Goal: Task Accomplishment & Management: Manage account settings

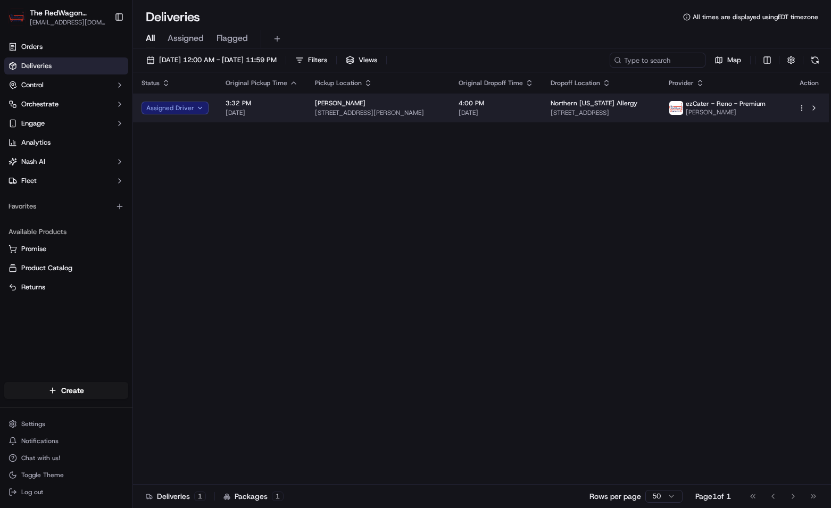
click at [499, 114] on span "[DATE]" at bounding box center [496, 113] width 75 height 9
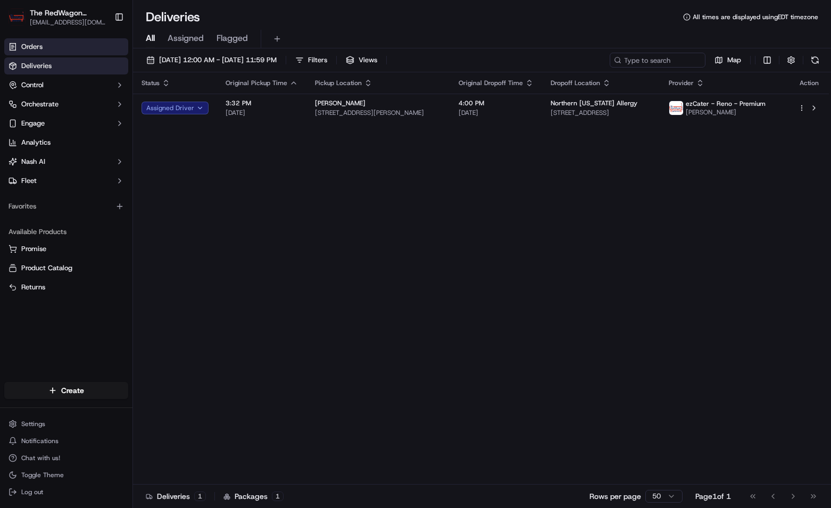
click at [56, 48] on link "Orders" at bounding box center [66, 46] width 124 height 17
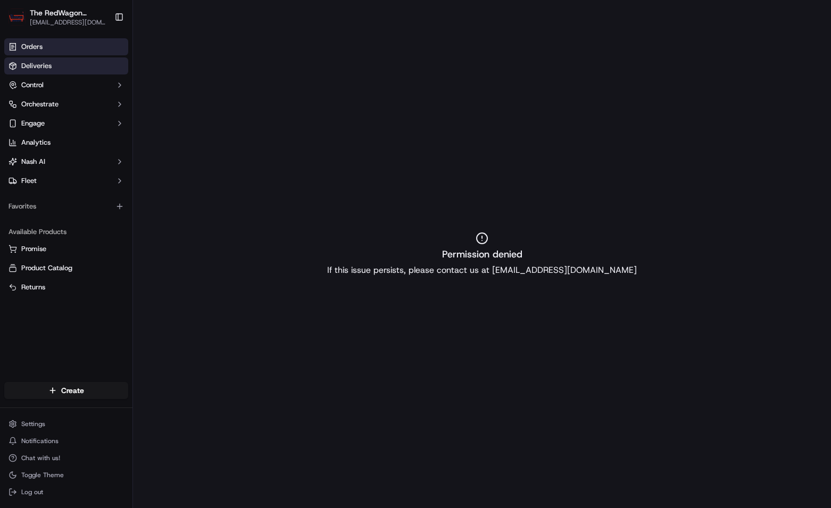
click at [67, 63] on link "Deliveries" at bounding box center [66, 65] width 124 height 17
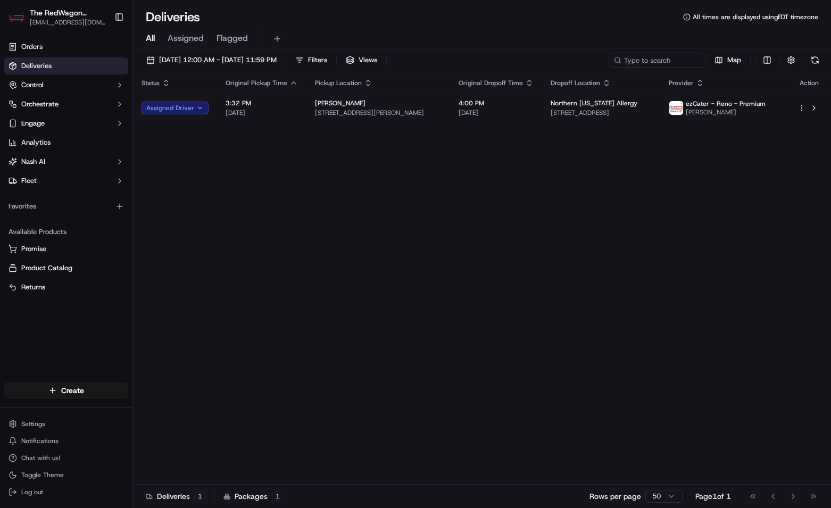
click at [185, 39] on span "Assigned" at bounding box center [186, 38] width 36 height 13
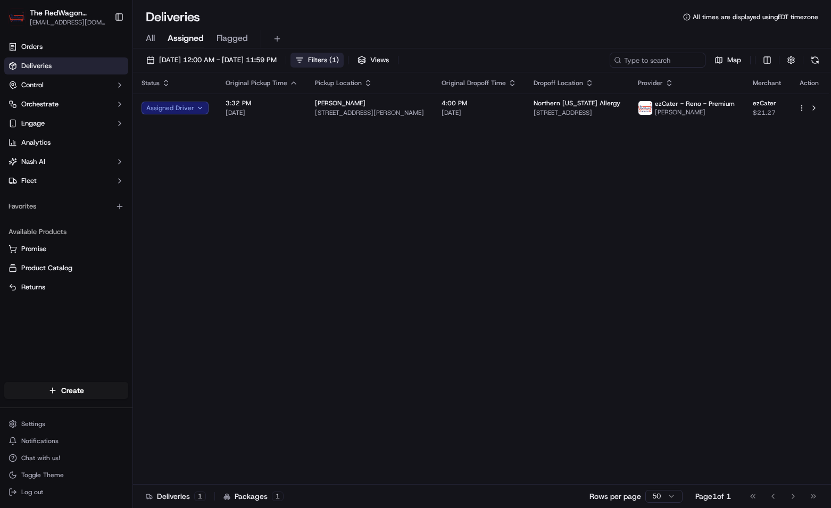
click at [339, 61] on span "Filters ( 1 )" at bounding box center [323, 60] width 31 height 10
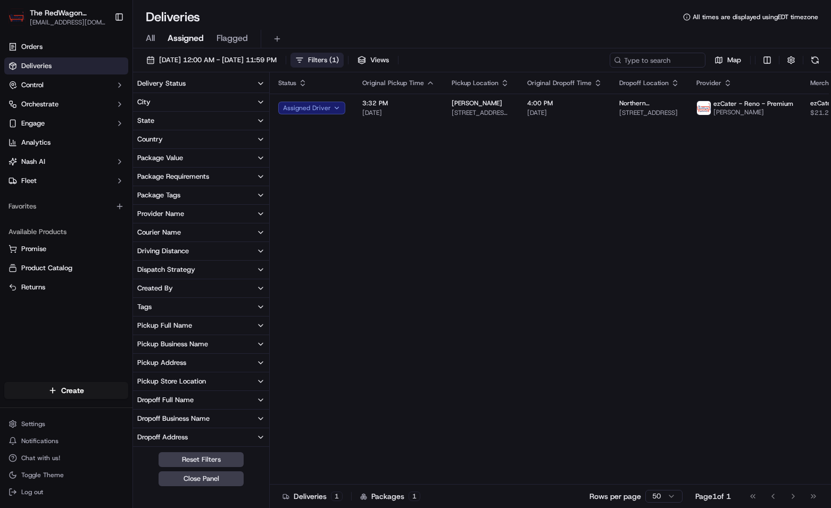
click at [339, 61] on span "Filters ( 1 )" at bounding box center [323, 60] width 31 height 10
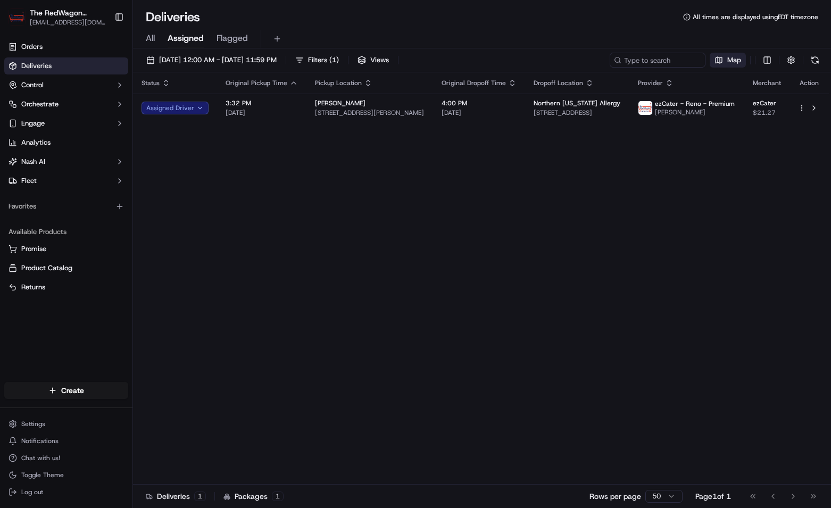
click at [733, 61] on span "Map" at bounding box center [734, 60] width 14 height 10
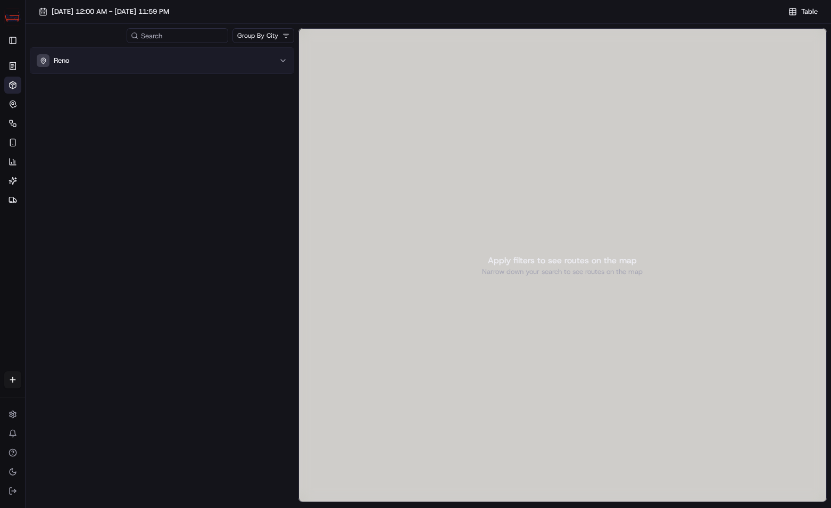
click at [232, 65] on div "Reno" at bounding box center [156, 60] width 238 height 13
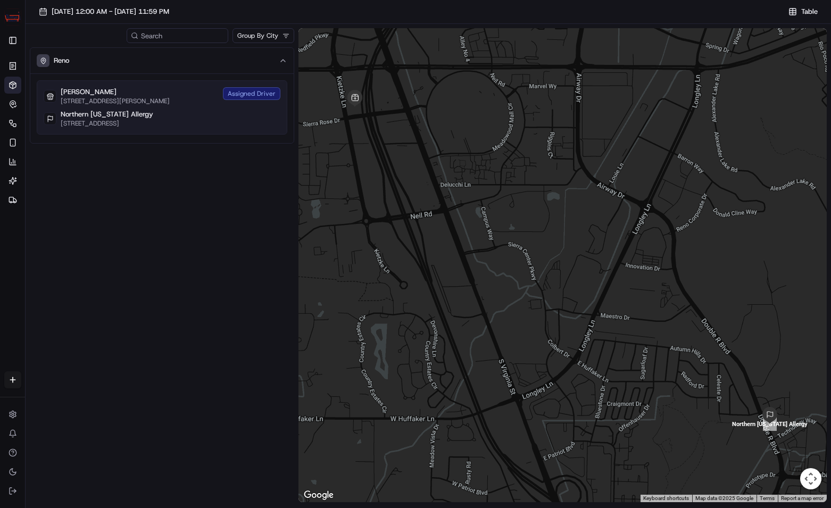
click at [226, 122] on div "[GEOGRAPHIC_DATA][US_STATE][STREET_ADDRESS][GEOGRAPHIC_DATA]" at bounding box center [162, 119] width 237 height 18
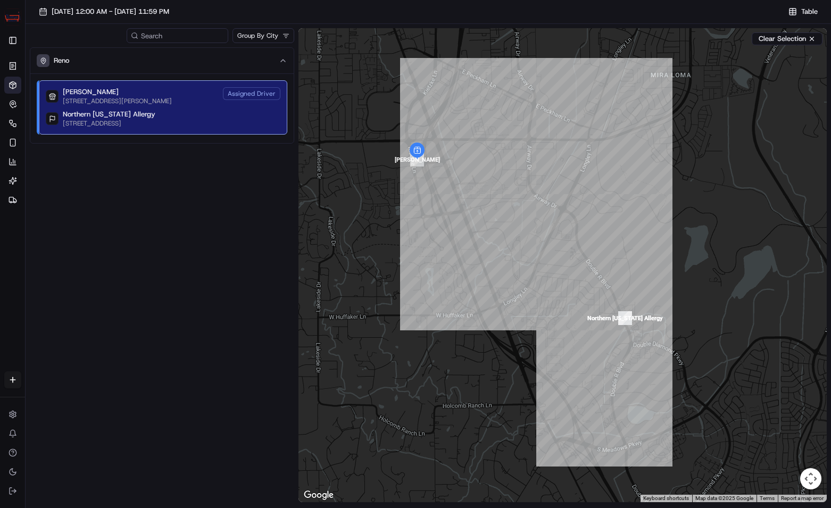
click at [290, 35] on html "The RedWagon Delivers [EMAIL_ADDRESS][DOMAIN_NAME] Toggle Sidebar Orders Delive…" at bounding box center [415, 254] width 831 height 508
click at [11, 107] on icon "button" at bounding box center [13, 104] width 9 height 9
click at [13, 103] on icon "button" at bounding box center [13, 104] width 9 height 9
click at [11, 68] on icon at bounding box center [13, 66] width 9 height 9
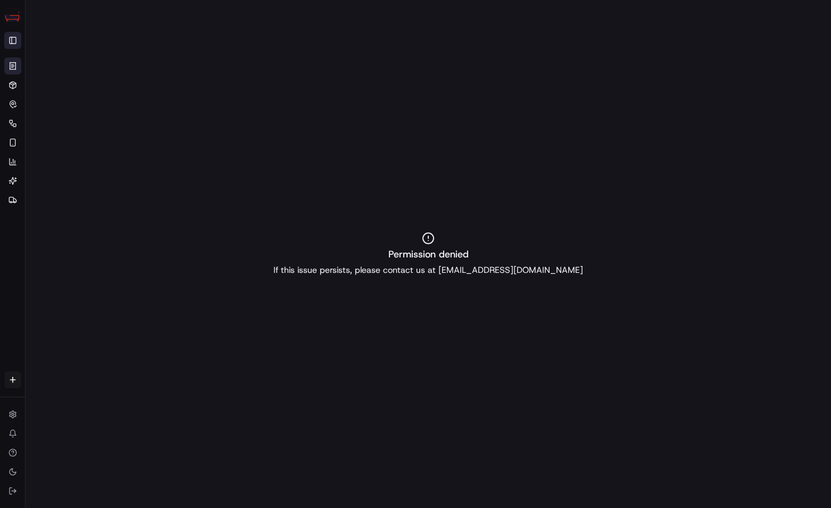
click at [13, 43] on button "Toggle Sidebar" at bounding box center [12, 40] width 17 height 17
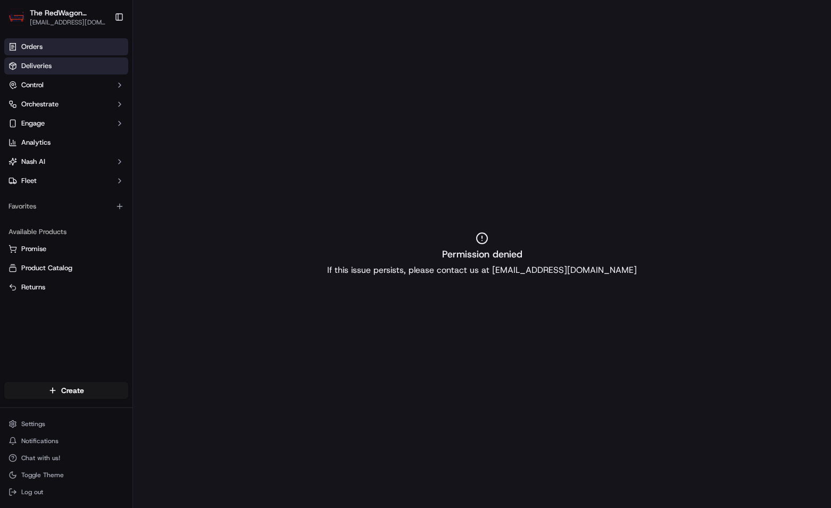
click at [49, 64] on span "Deliveries" at bounding box center [36, 66] width 30 height 10
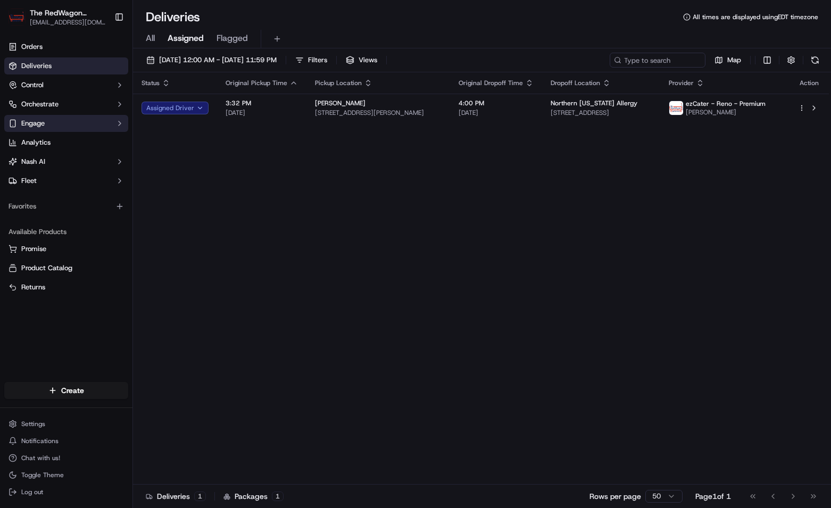
click at [65, 126] on button "Engage" at bounding box center [66, 123] width 124 height 17
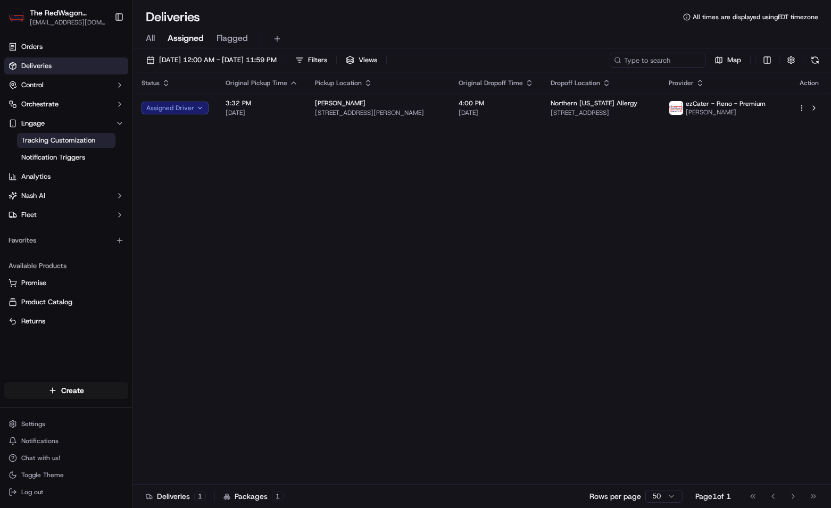
click at [72, 137] on span "Tracking Customization" at bounding box center [58, 141] width 74 height 10
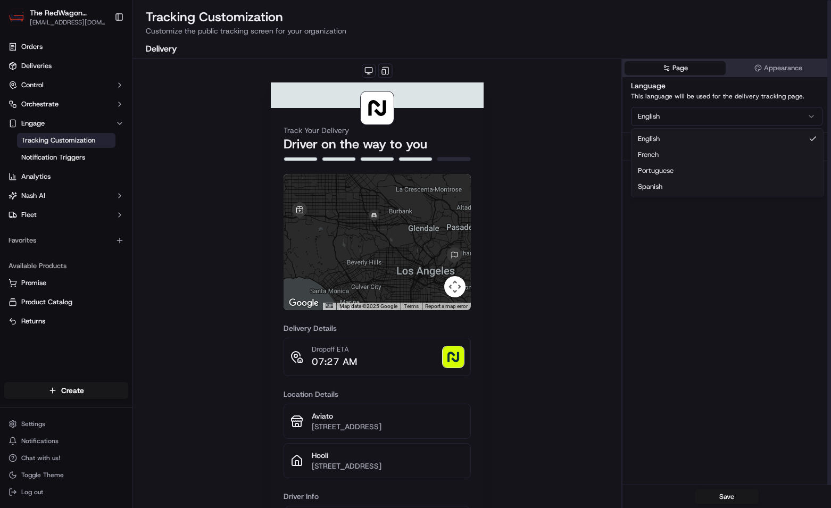
click at [813, 117] on html "The RedWagon Delivers [EMAIL_ADDRESS][DOMAIN_NAME] Toggle Sidebar Orders Delive…" at bounding box center [415, 254] width 831 height 508
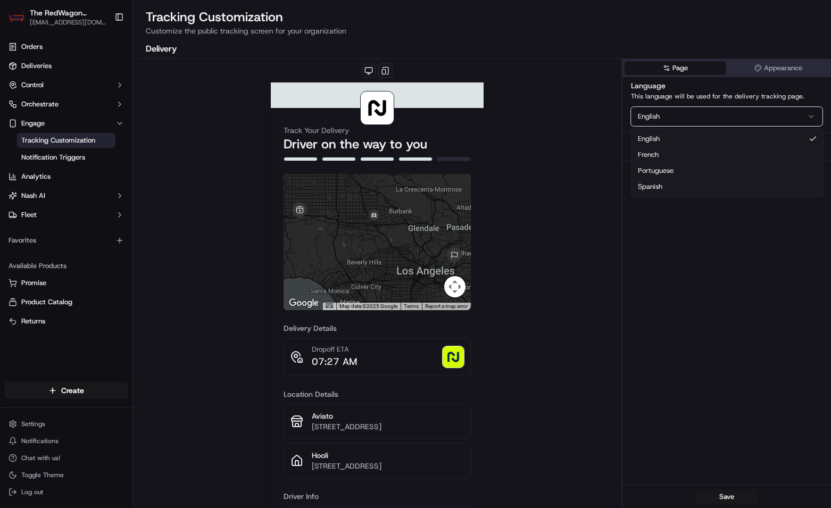
click at [813, 116] on html "The RedWagon Delivers [EMAIL_ADDRESS][DOMAIN_NAME] Toggle Sidebar Orders Delive…" at bounding box center [415, 254] width 831 height 508
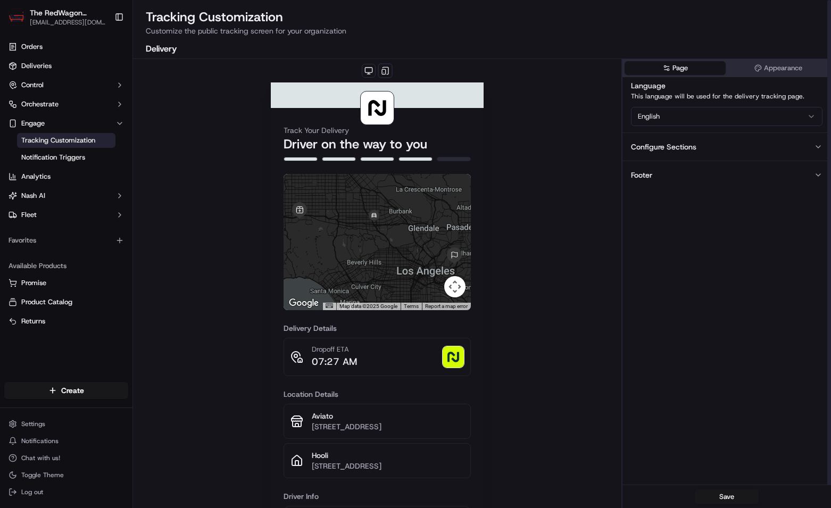
click at [818, 149] on icon "button" at bounding box center [818, 147] width 9 height 9
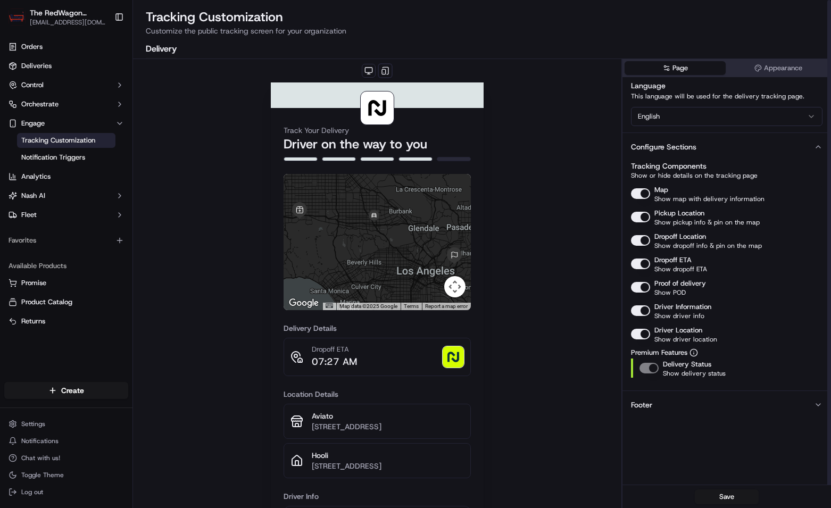
click at [818, 149] on icon "button" at bounding box center [818, 147] width 9 height 9
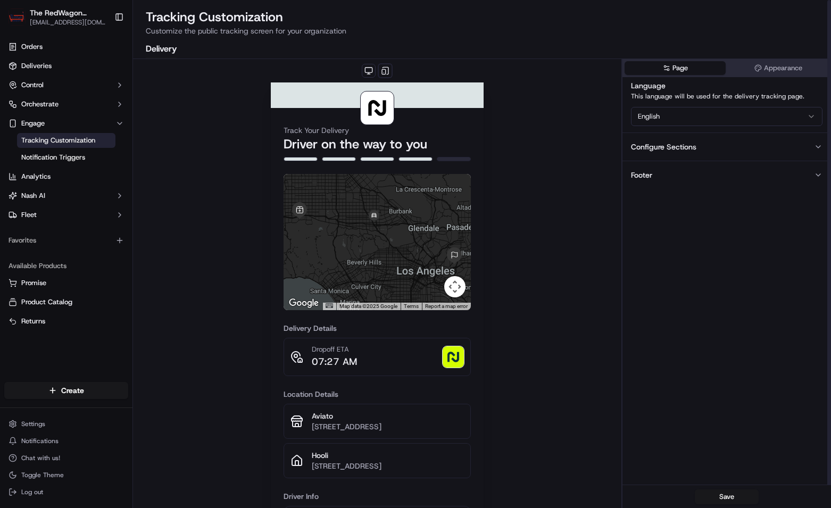
click at [819, 175] on icon "button" at bounding box center [818, 175] width 4 height 2
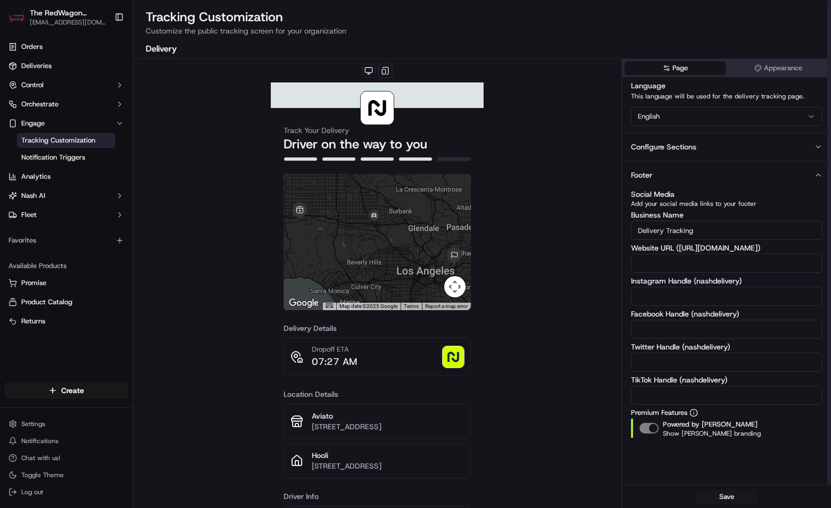
click at [819, 175] on icon "button" at bounding box center [818, 175] width 4 height 2
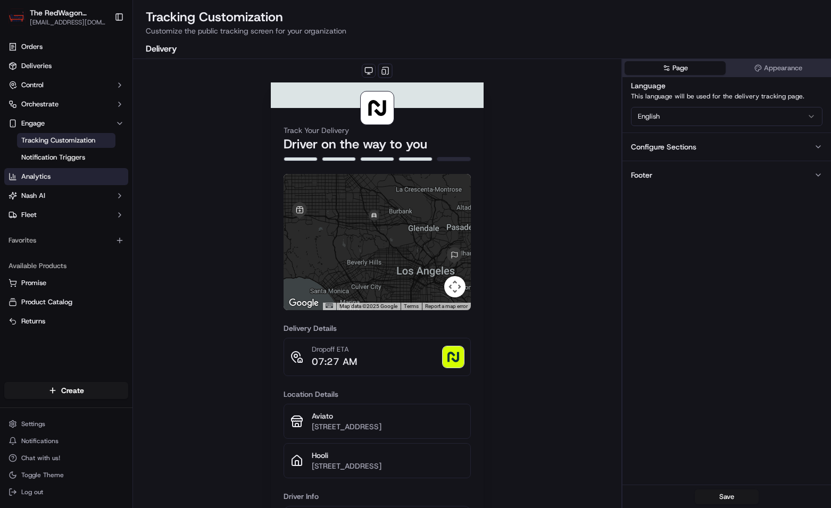
click at [63, 180] on link "Analytics" at bounding box center [66, 176] width 124 height 17
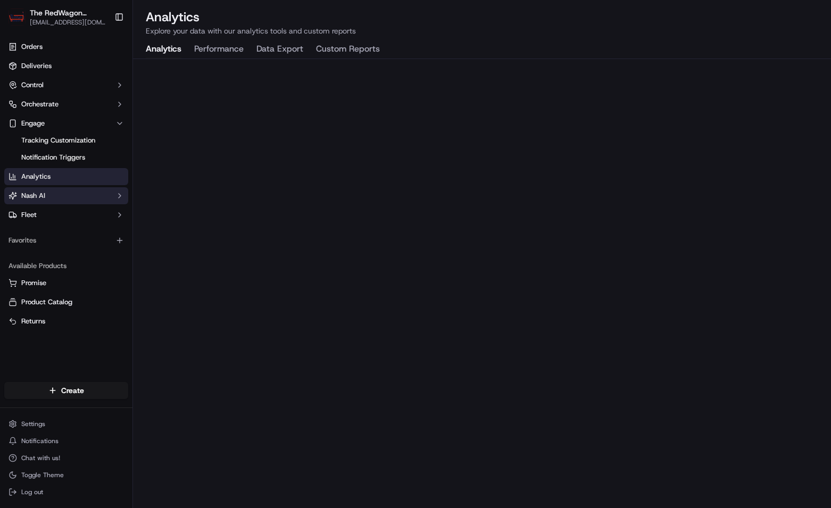
click at [57, 195] on button "Nash AI" at bounding box center [66, 195] width 124 height 17
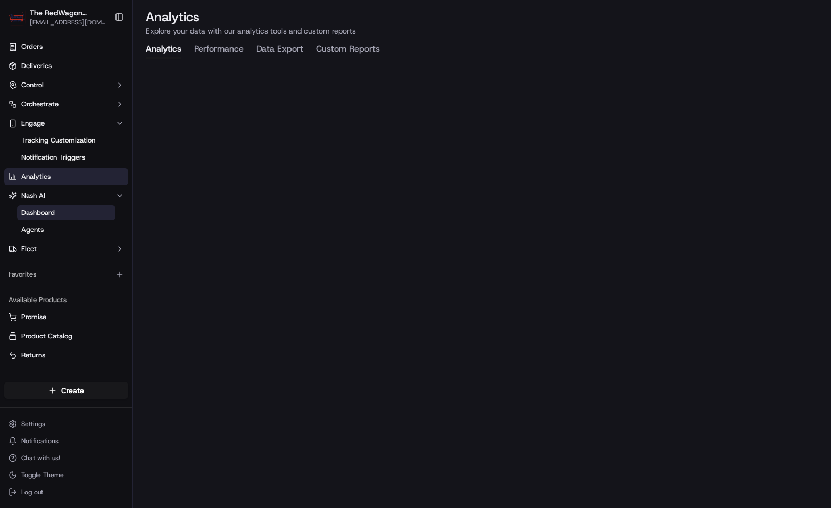
click at [71, 217] on link "Dashboard" at bounding box center [66, 212] width 98 height 15
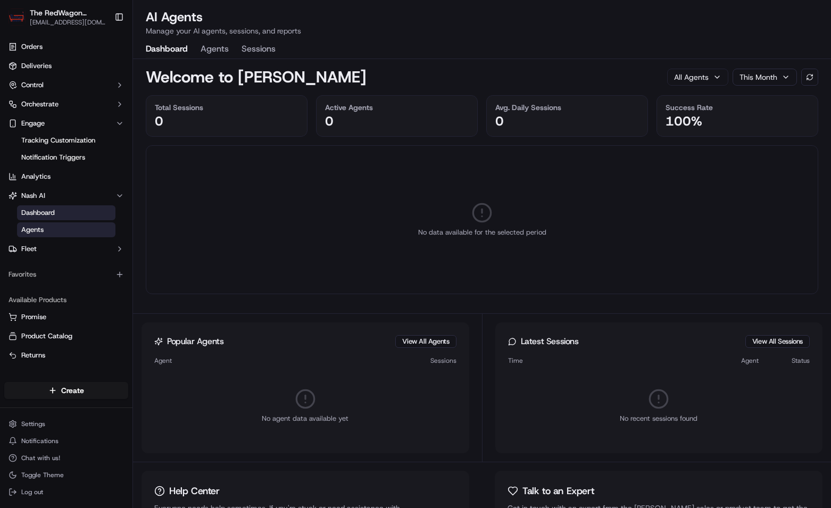
click at [68, 227] on link "Agents" at bounding box center [66, 229] width 98 height 15
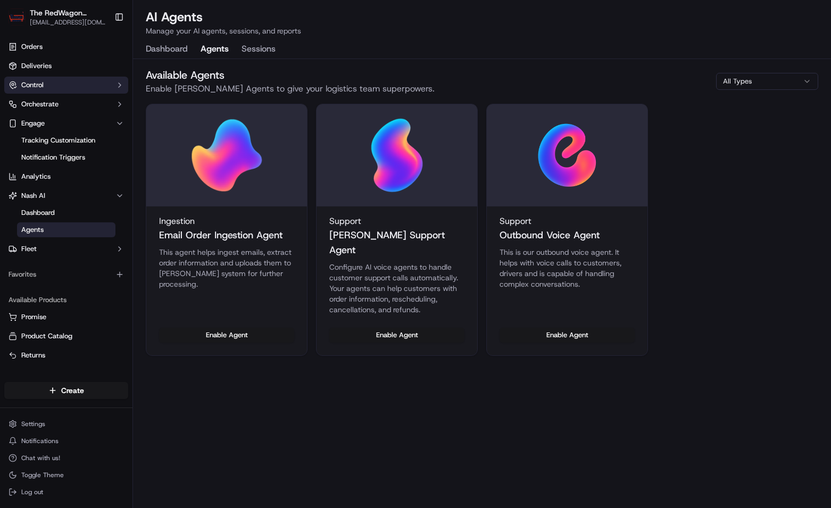
click at [60, 83] on button "Control" at bounding box center [66, 85] width 124 height 17
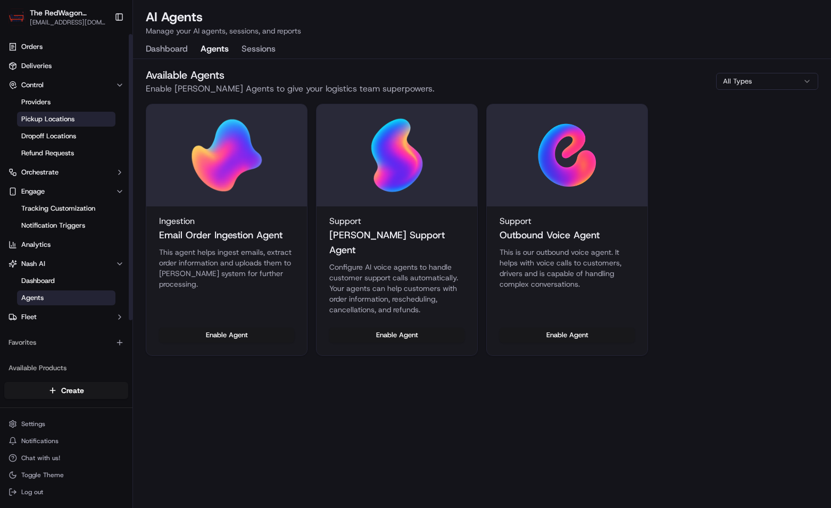
click at [57, 120] on span "Pickup Locations" at bounding box center [47, 119] width 53 height 10
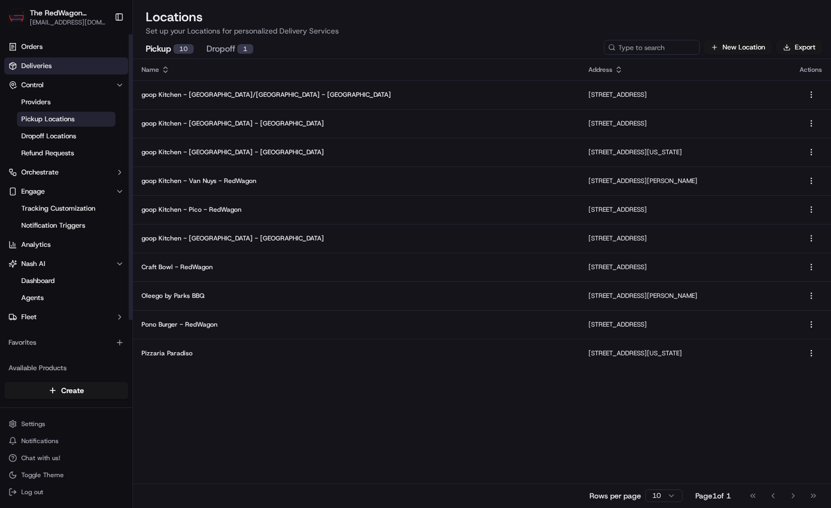
click at [43, 64] on span "Deliveries" at bounding box center [36, 66] width 30 height 10
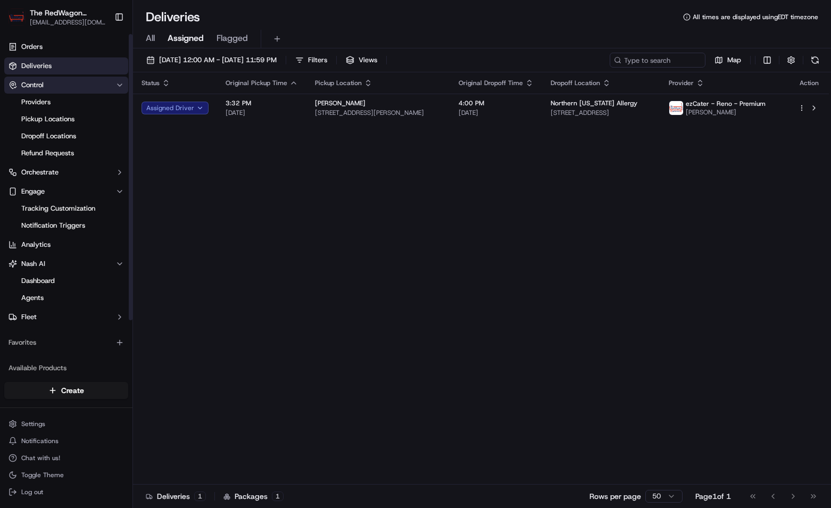
click at [45, 87] on button "Control" at bounding box center [66, 85] width 124 height 17
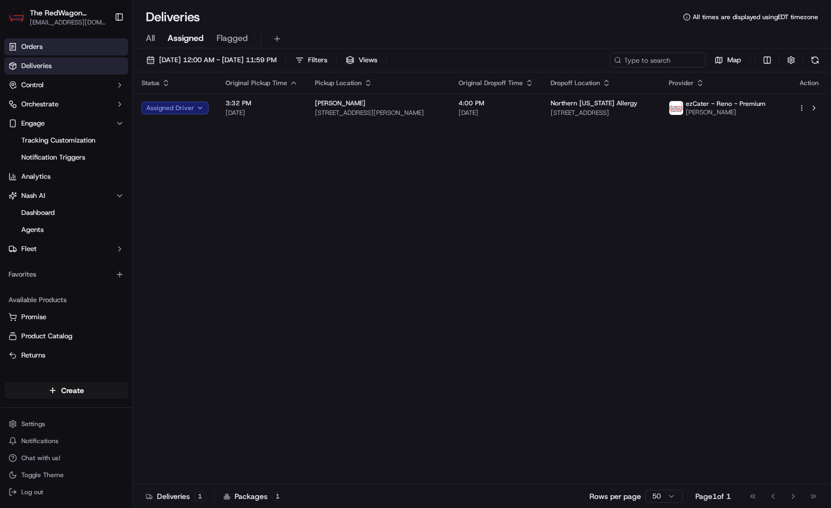
click at [46, 46] on link "Orders" at bounding box center [66, 46] width 124 height 17
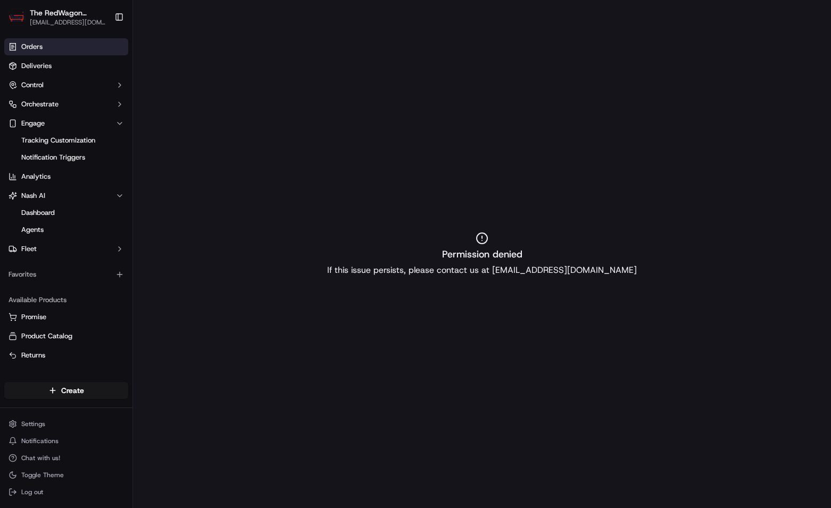
click at [51, 51] on link "Orders" at bounding box center [66, 46] width 124 height 17
click at [39, 68] on span "Deliveries" at bounding box center [36, 66] width 30 height 10
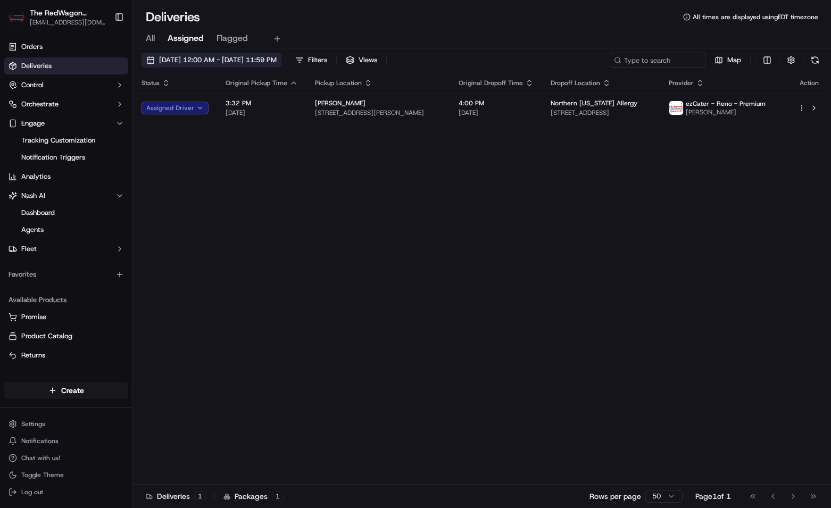
click at [277, 60] on span "[DATE] 12:00 AM - [DATE] 11:59 PM" at bounding box center [218, 60] width 118 height 10
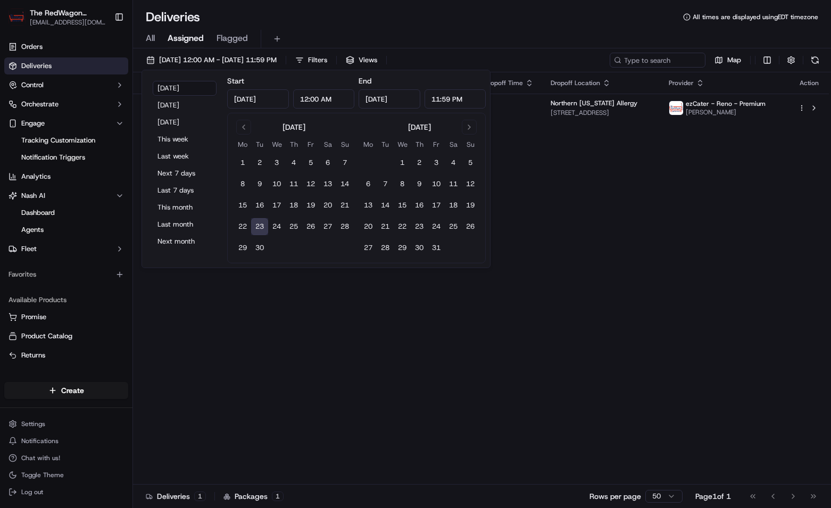
click at [568, 209] on div "Status Original Pickup Time Pickup Location Original Dropoff Time Dropoff Locat…" at bounding box center [481, 278] width 696 height 412
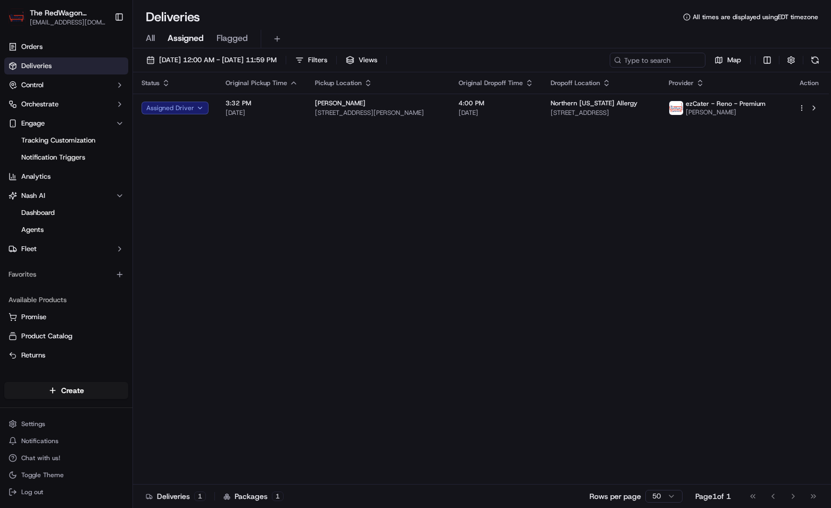
click at [226, 37] on span "Flagged" at bounding box center [232, 38] width 31 height 13
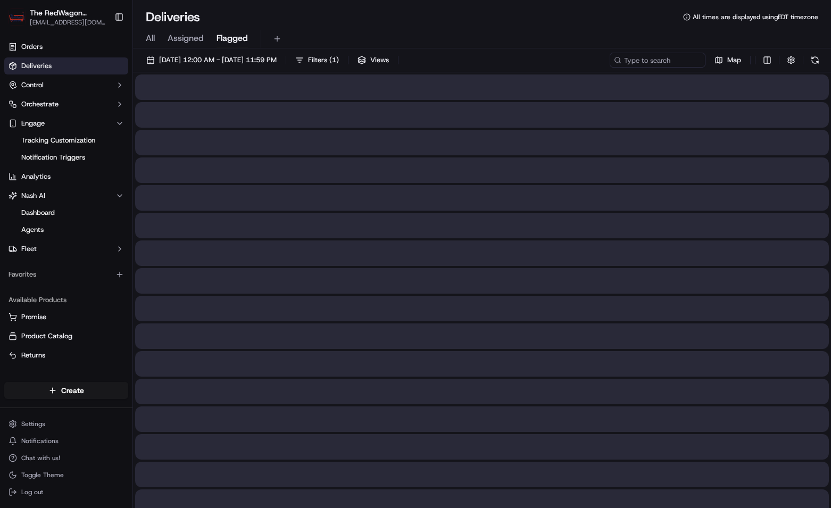
click at [179, 34] on span "Assigned" at bounding box center [186, 38] width 36 height 13
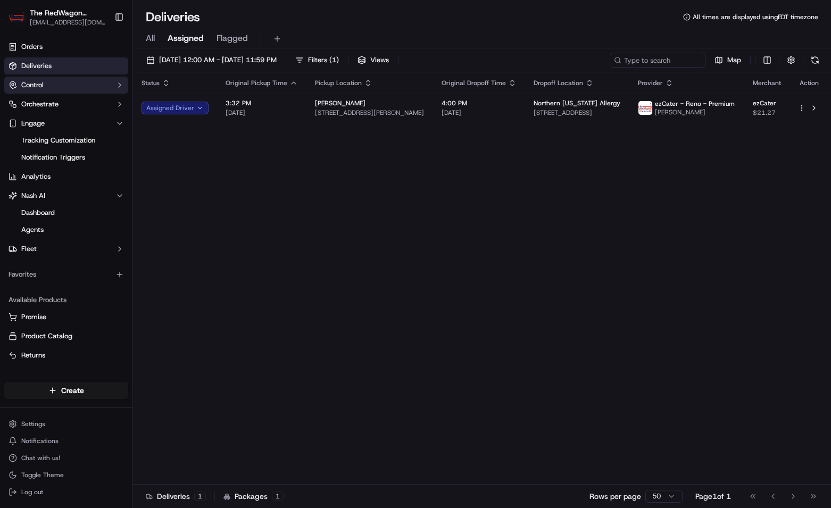
click at [86, 82] on button "Control" at bounding box center [66, 85] width 124 height 17
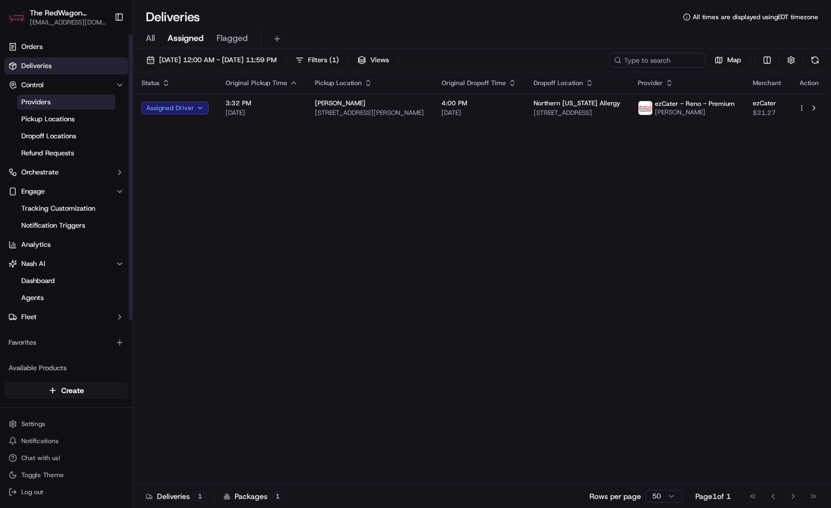
click at [72, 100] on link "Providers" at bounding box center [66, 102] width 98 height 15
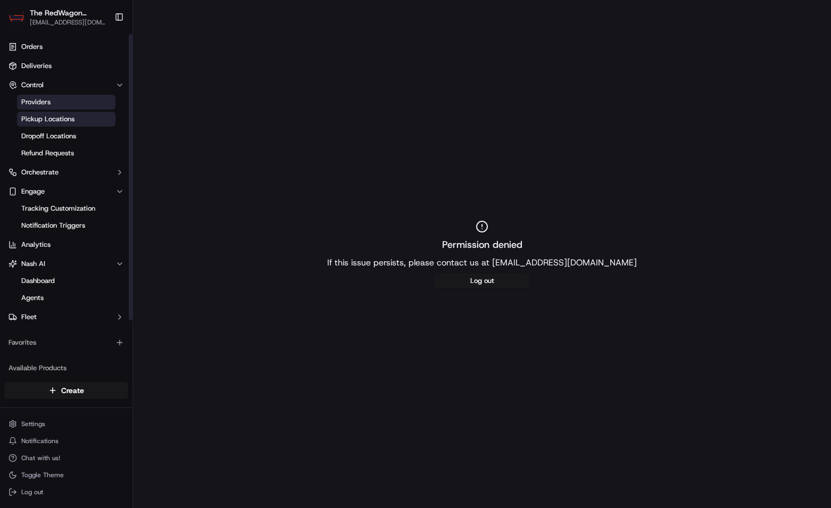
click at [68, 123] on span "Pickup Locations" at bounding box center [47, 119] width 53 height 10
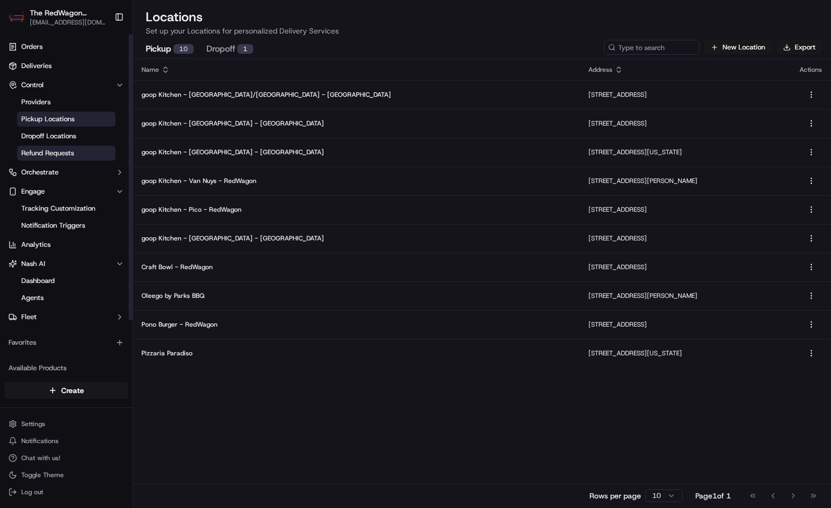
click at [55, 150] on span "Refund Requests" at bounding box center [47, 153] width 53 height 10
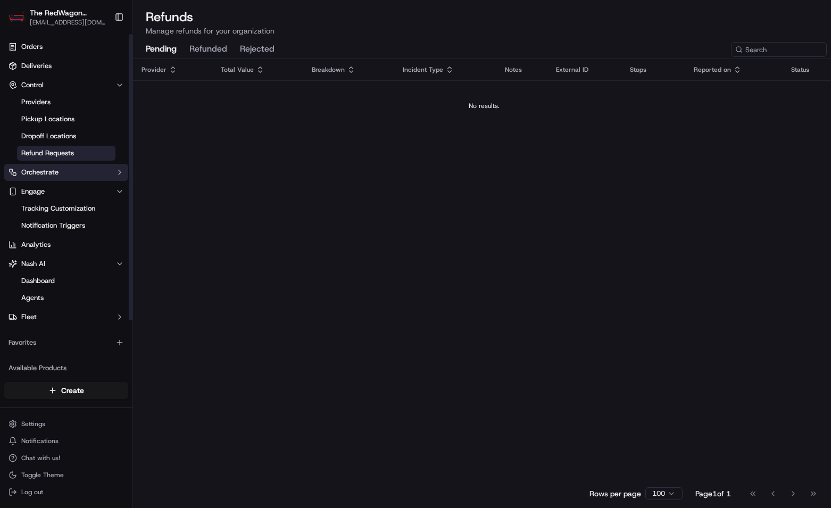
click at [59, 173] on button "Orchestrate" at bounding box center [66, 172] width 124 height 17
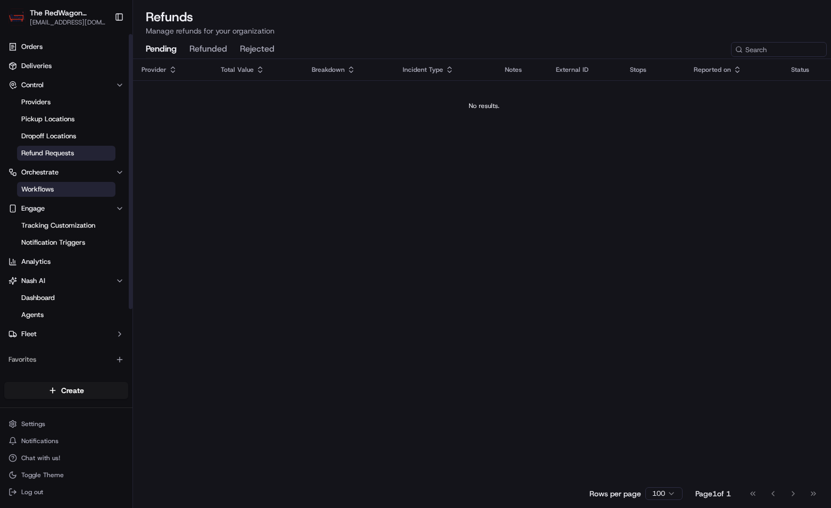
click at [60, 186] on link "Workflows" at bounding box center [66, 189] width 98 height 15
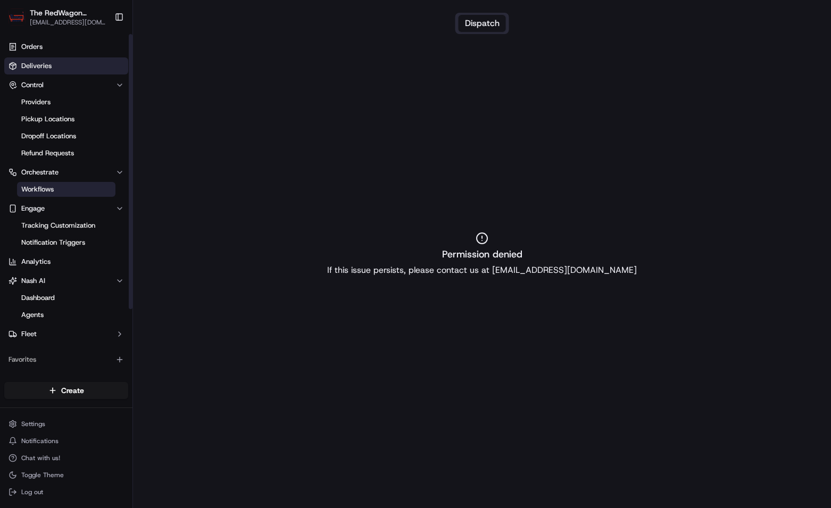
click at [36, 63] on span "Deliveries" at bounding box center [36, 66] width 30 height 10
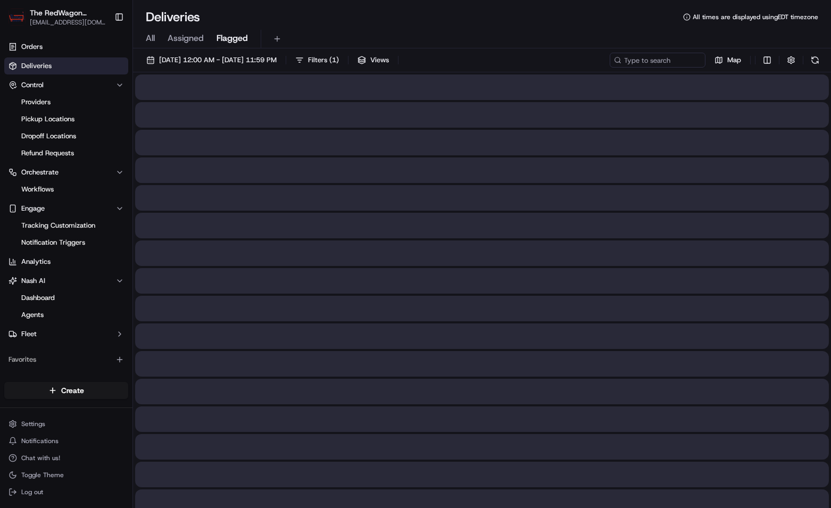
click at [223, 38] on span "Flagged" at bounding box center [232, 38] width 31 height 13
click at [184, 44] on span "Assigned" at bounding box center [186, 38] width 36 height 13
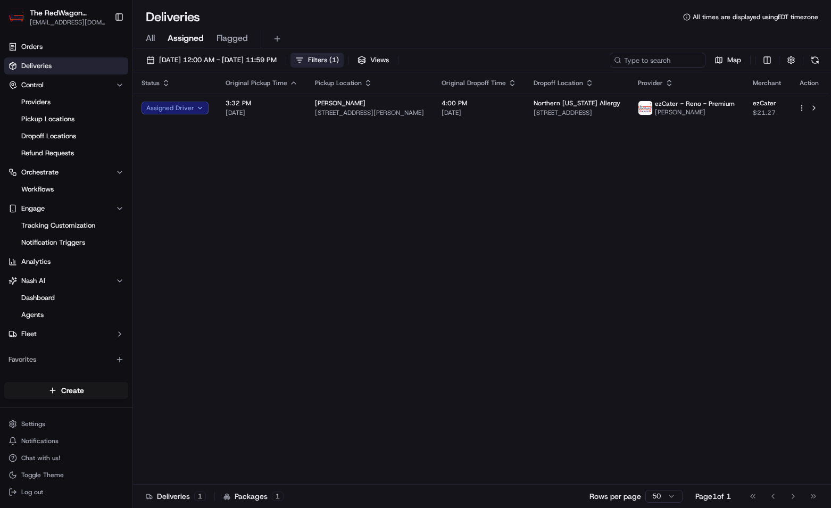
click at [339, 63] on span "Filters ( 1 )" at bounding box center [323, 60] width 31 height 10
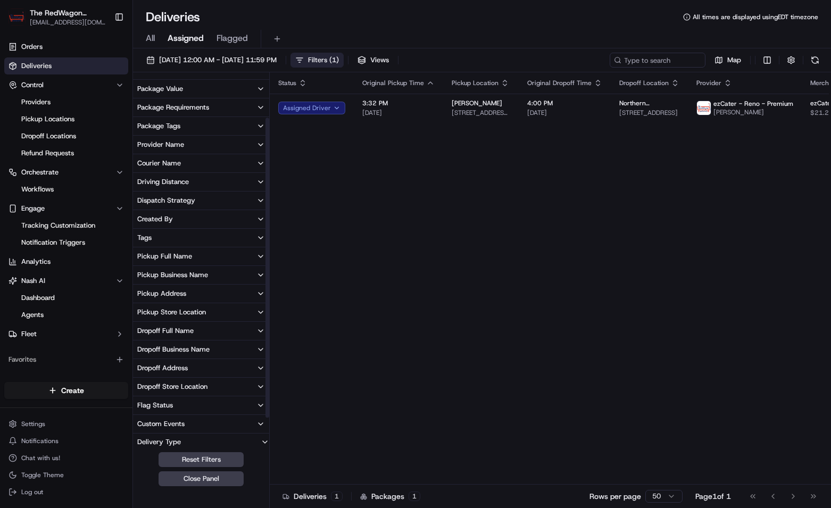
scroll to position [91, 0]
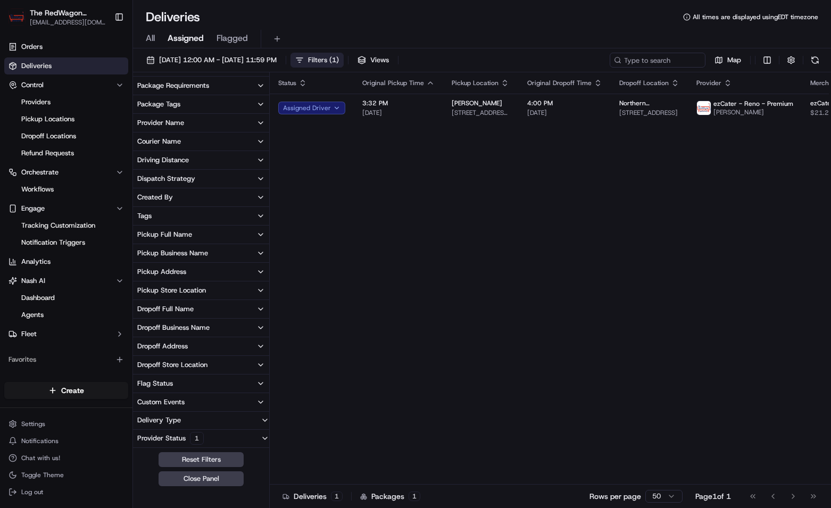
click at [259, 386] on icon "button" at bounding box center [260, 383] width 9 height 9
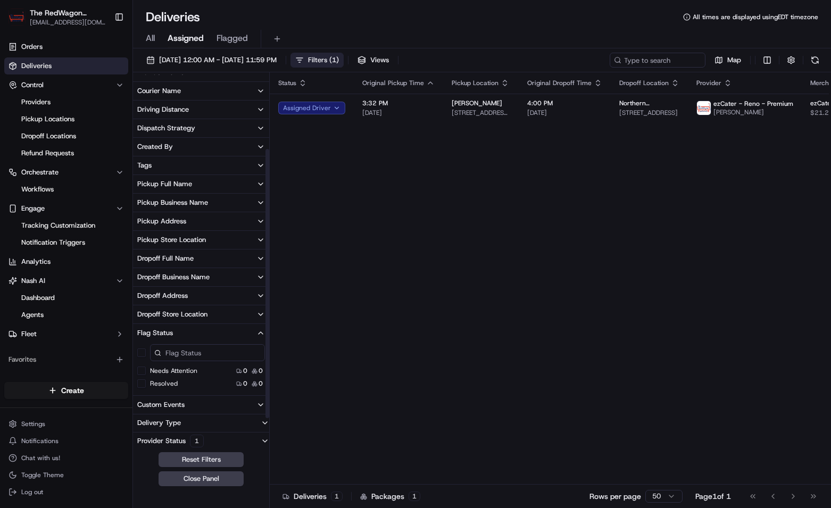
scroll to position [144, 0]
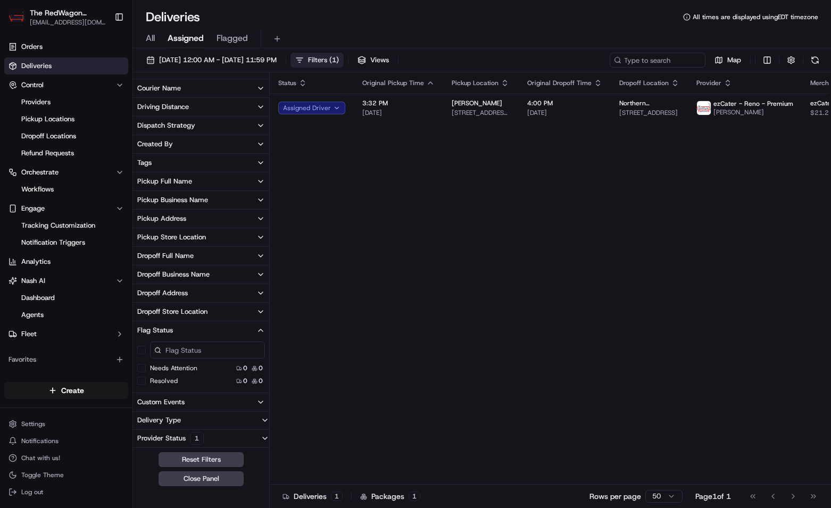
click at [142, 368] on button "Needs Attention" at bounding box center [141, 368] width 9 height 9
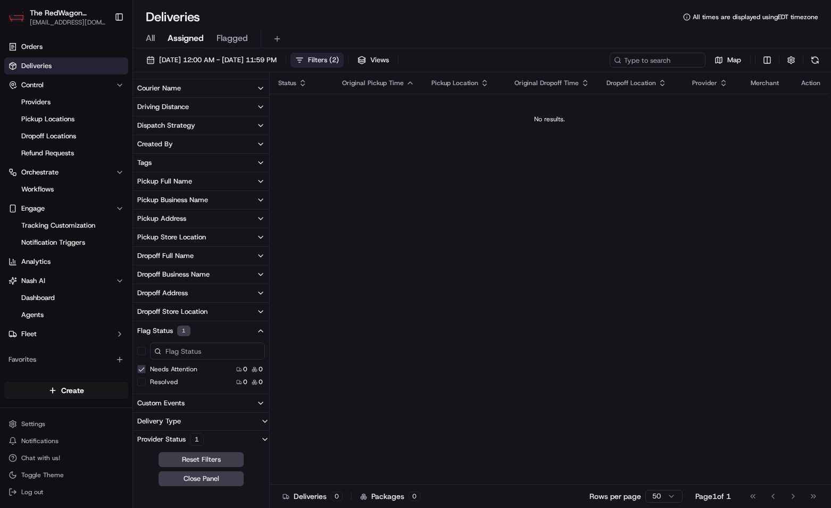
click at [143, 382] on button "Resolved" at bounding box center [141, 382] width 9 height 9
click at [143, 370] on button "Needs Attention" at bounding box center [141, 369] width 9 height 9
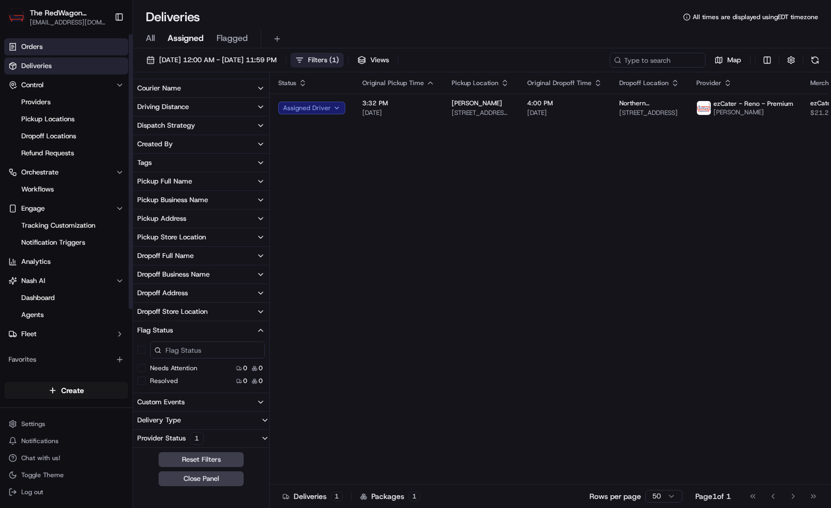
click at [52, 47] on link "Orders" at bounding box center [66, 46] width 124 height 17
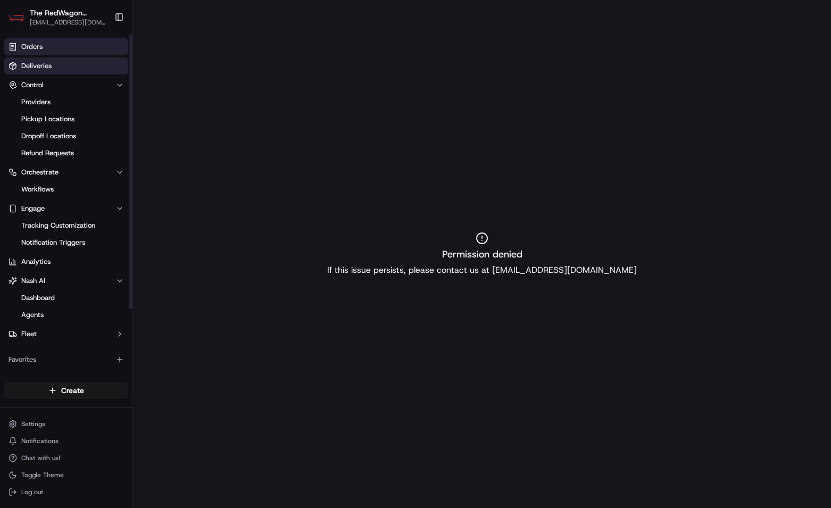
click at [57, 65] on link "Deliveries" at bounding box center [66, 65] width 124 height 17
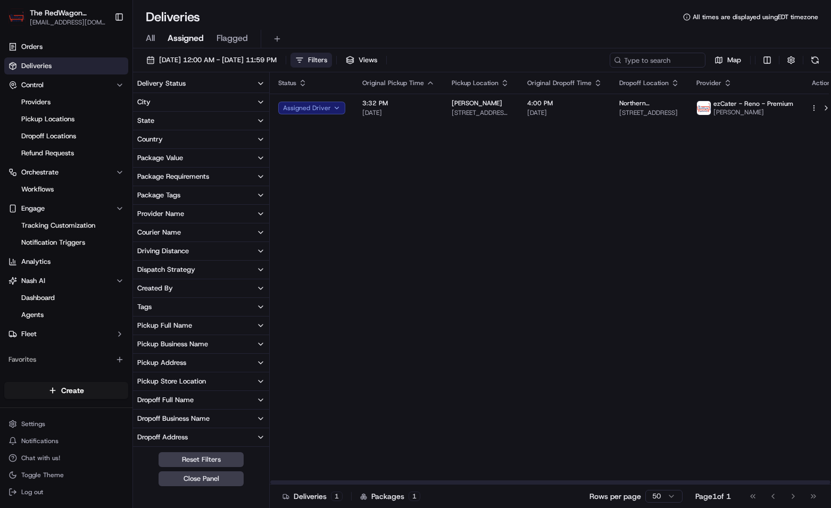
click at [412, 175] on div "Status Original Pickup Time Pickup Location Original Dropoff Time Dropoff Locat…" at bounding box center [555, 278] width 571 height 412
click at [63, 47] on link "Orders" at bounding box center [66, 46] width 124 height 17
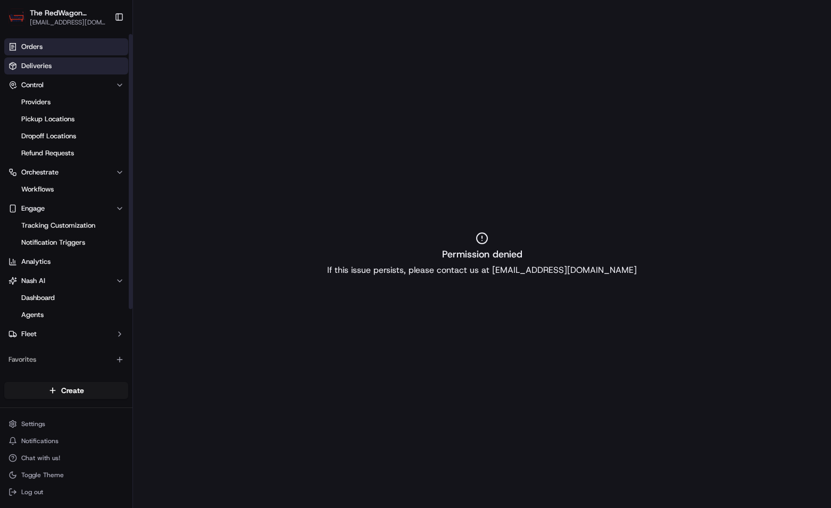
click at [78, 73] on link "Deliveries" at bounding box center [66, 65] width 124 height 17
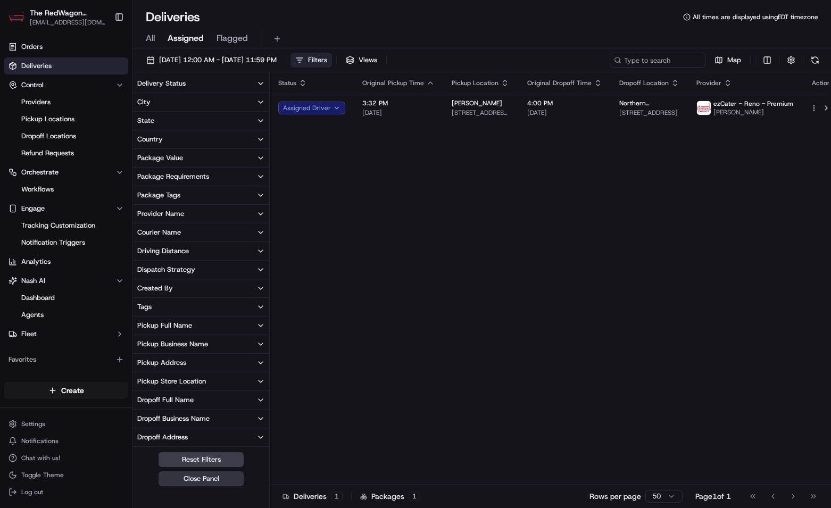
click at [203, 477] on button "Close Panel" at bounding box center [201, 478] width 85 height 15
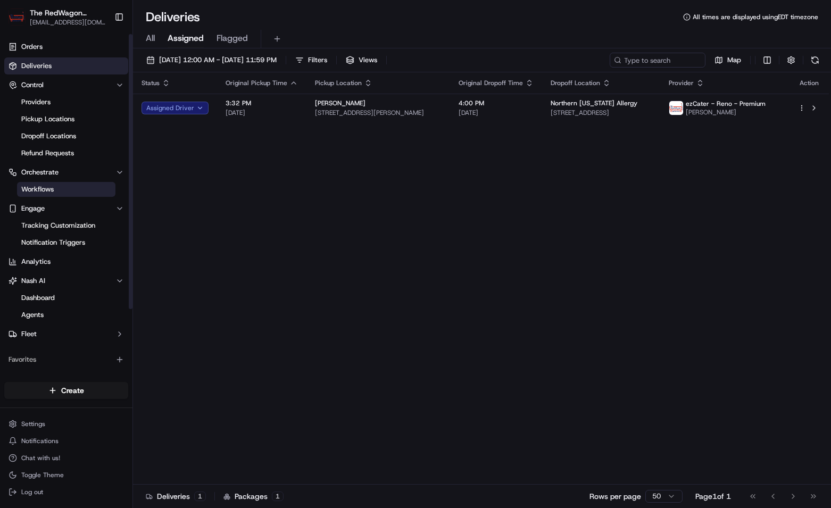
click at [75, 188] on link "Workflows" at bounding box center [66, 189] width 98 height 15
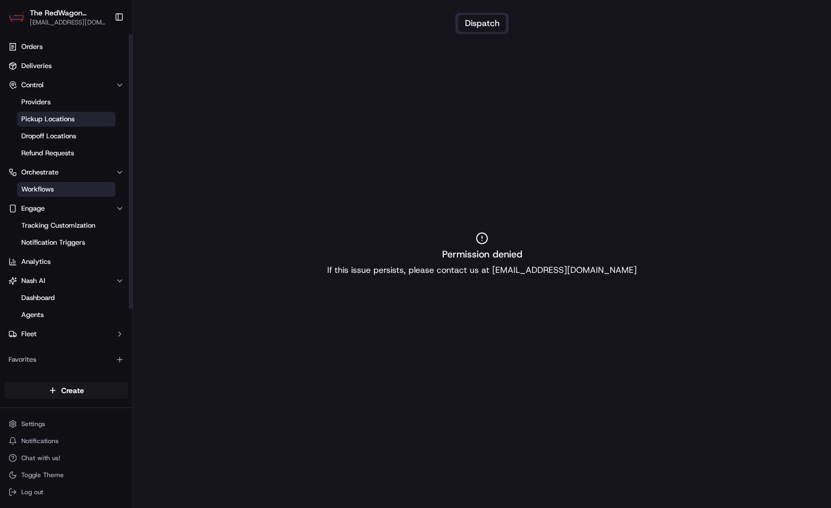
click at [47, 118] on span "Pickup Locations" at bounding box center [47, 119] width 53 height 10
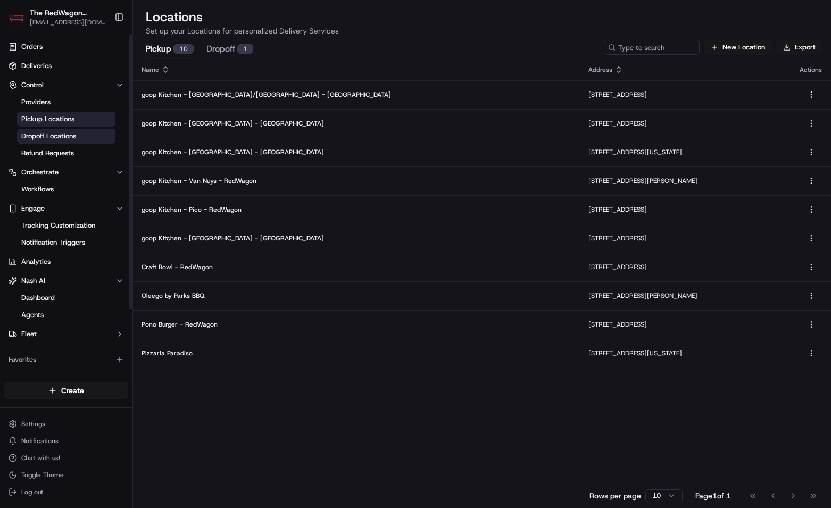
click at [56, 133] on span "Dropoff Locations" at bounding box center [48, 136] width 55 height 10
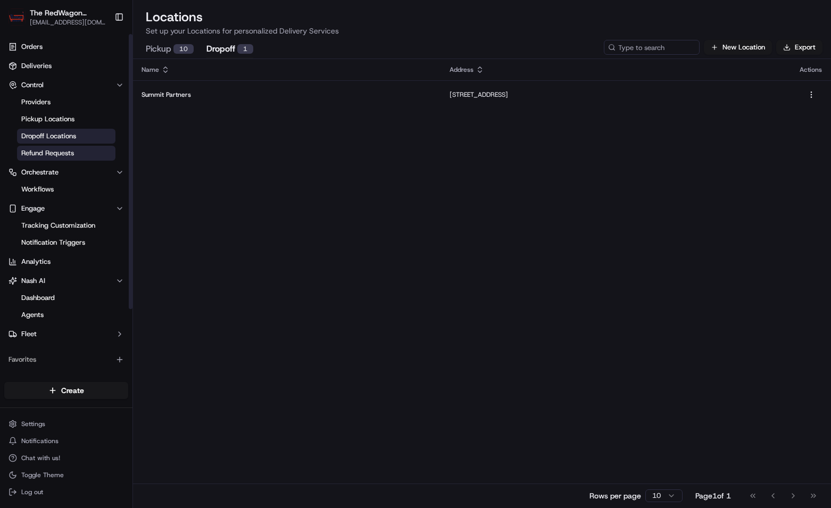
click at [55, 149] on span "Refund Requests" at bounding box center [47, 153] width 53 height 10
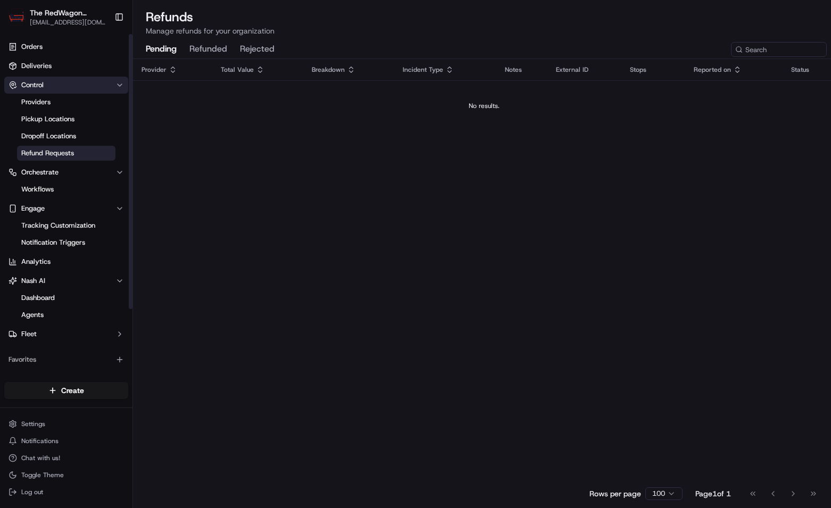
click at [34, 81] on span "Control" at bounding box center [32, 85] width 22 height 10
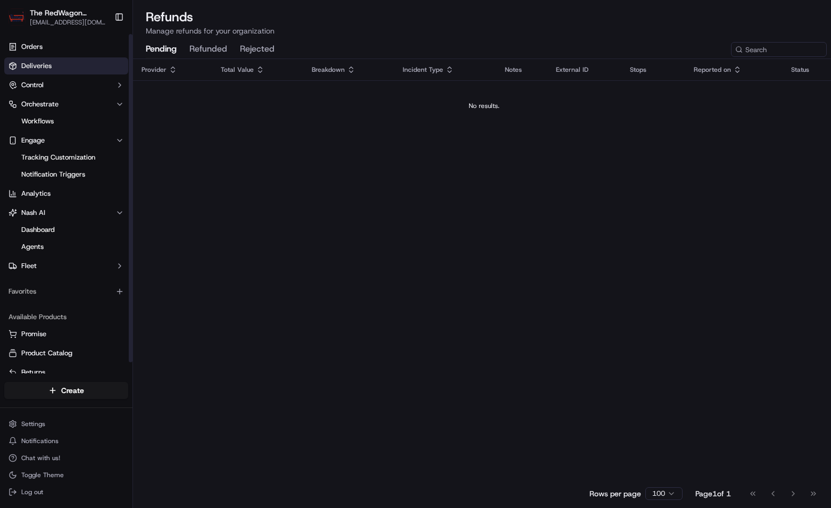
click at [35, 65] on span "Deliveries" at bounding box center [36, 66] width 30 height 10
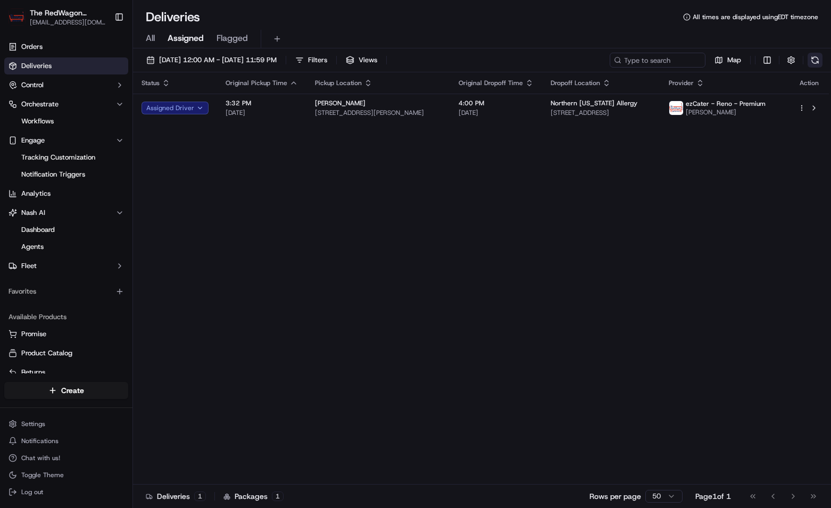
click at [815, 60] on button at bounding box center [815, 60] width 15 height 15
click at [793, 62] on button "button" at bounding box center [791, 60] width 15 height 15
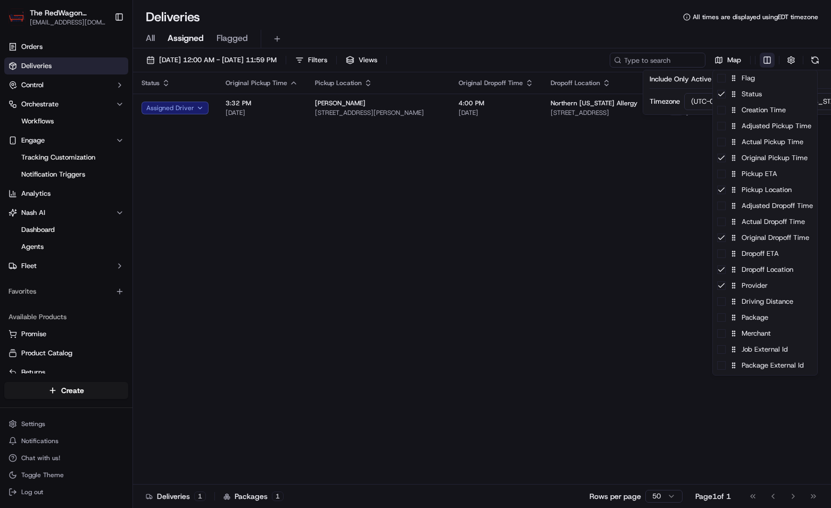
click at [765, 62] on html "The RedWagon Delivers [EMAIL_ADDRESS][DOMAIN_NAME] Toggle Sidebar Orders Delive…" at bounding box center [415, 254] width 831 height 508
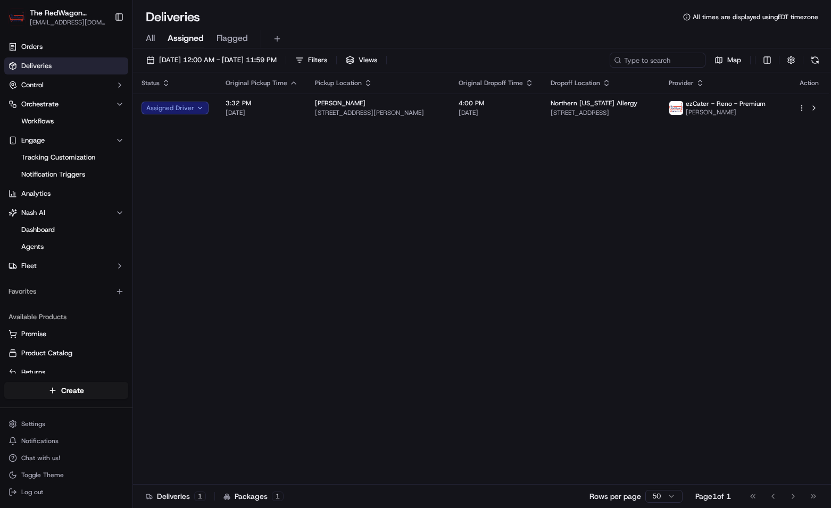
click at [162, 86] on html "The RedWagon Delivers [EMAIL_ADDRESS][DOMAIN_NAME] Toggle Sidebar Orders Delive…" at bounding box center [415, 254] width 831 height 508
click at [165, 85] on icon "button" at bounding box center [166, 85] width 4 height 2
click at [165, 80] on icon "button" at bounding box center [166, 83] width 9 height 9
click at [332, 59] on button "Filters" at bounding box center [312, 60] width 42 height 15
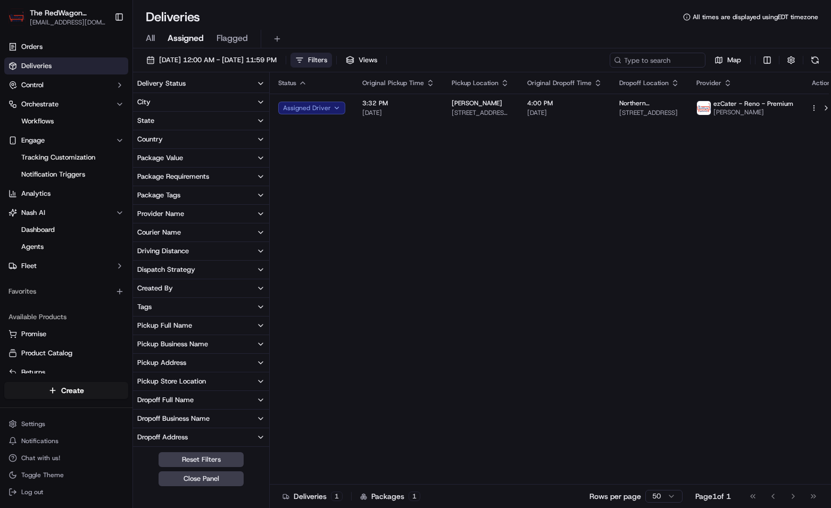
click at [332, 59] on button "Filters" at bounding box center [312, 60] width 42 height 15
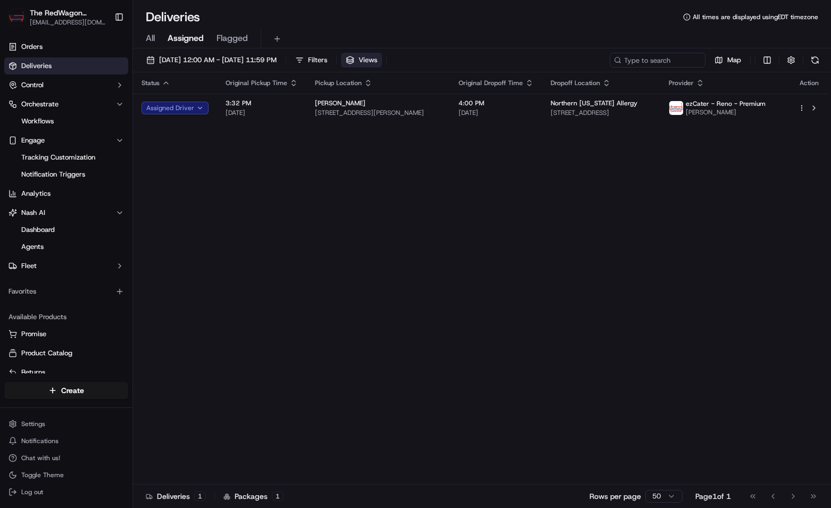
click at [382, 57] on button "Views" at bounding box center [361, 60] width 41 height 15
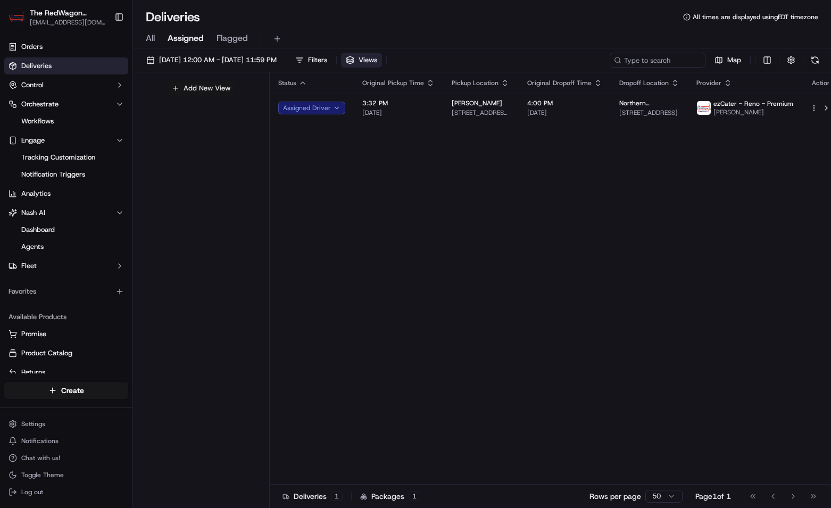
click at [179, 86] on button "Add New View" at bounding box center [201, 88] width 68 height 15
click at [251, 92] on button "button" at bounding box center [249, 92] width 13 height 13
click at [377, 63] on span "Views" at bounding box center [368, 60] width 19 height 10
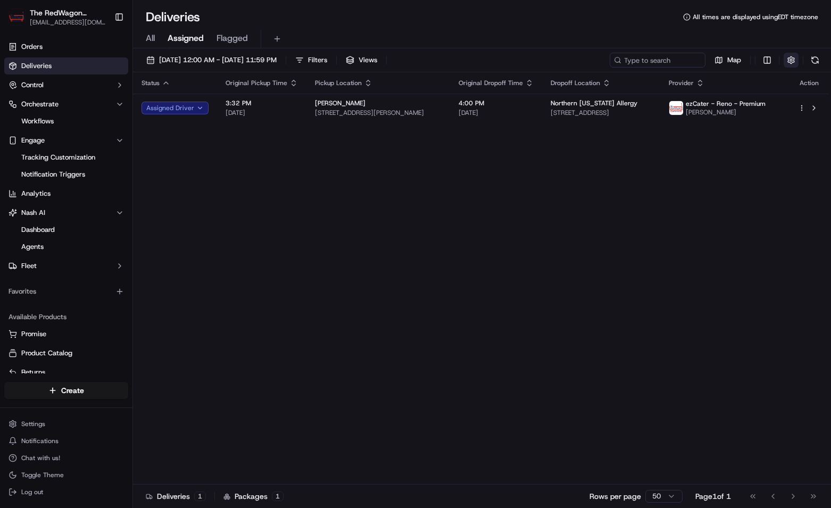
click at [791, 62] on button "button" at bounding box center [791, 60] width 15 height 15
drag, startPoint x: 499, startPoint y: 25, endPoint x: 488, endPoint y: 16, distance: 14.4
click at [499, 25] on div "Deliveries All times are displayed using EDT timezone" at bounding box center [482, 17] width 698 height 17
click at [59, 49] on link "Orders" at bounding box center [66, 46] width 124 height 17
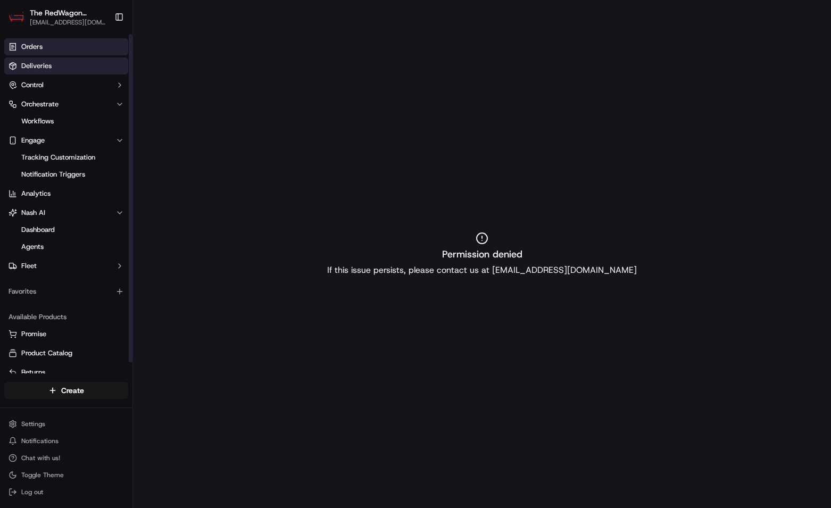
click at [65, 69] on link "Deliveries" at bounding box center [66, 65] width 124 height 17
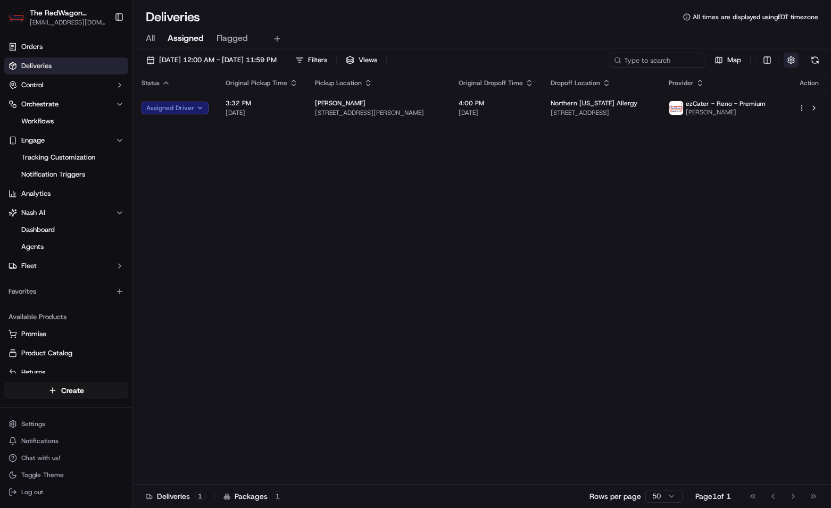
click at [793, 56] on button "button" at bounding box center [791, 60] width 15 height 15
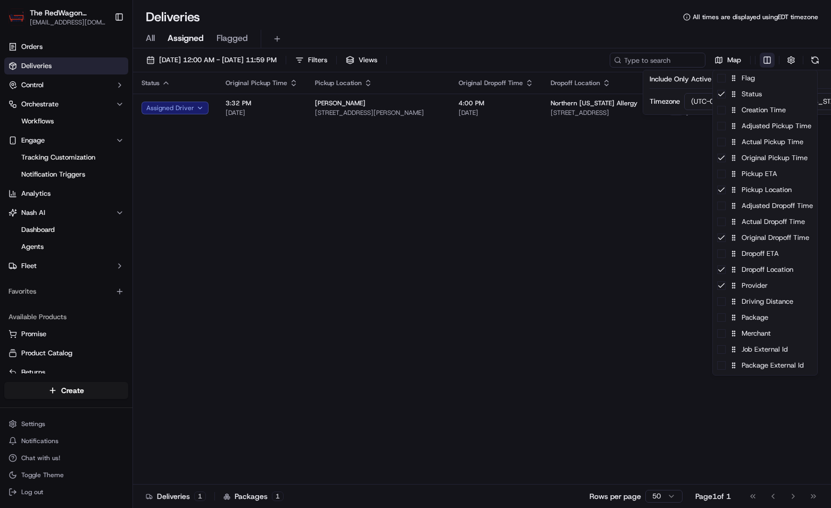
click at [770, 57] on html "The RedWagon Delivers [EMAIL_ADDRESS][DOMAIN_NAME] Toggle Sidebar Orders Delive…" at bounding box center [415, 254] width 831 height 508
click at [725, 85] on div "Flag" at bounding box center [765, 78] width 104 height 16
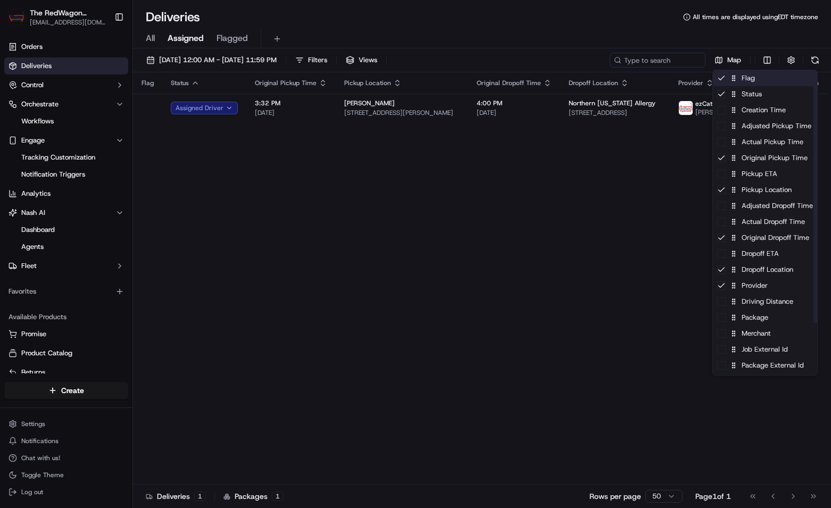
click at [725, 85] on div "Flag" at bounding box center [765, 78] width 104 height 16
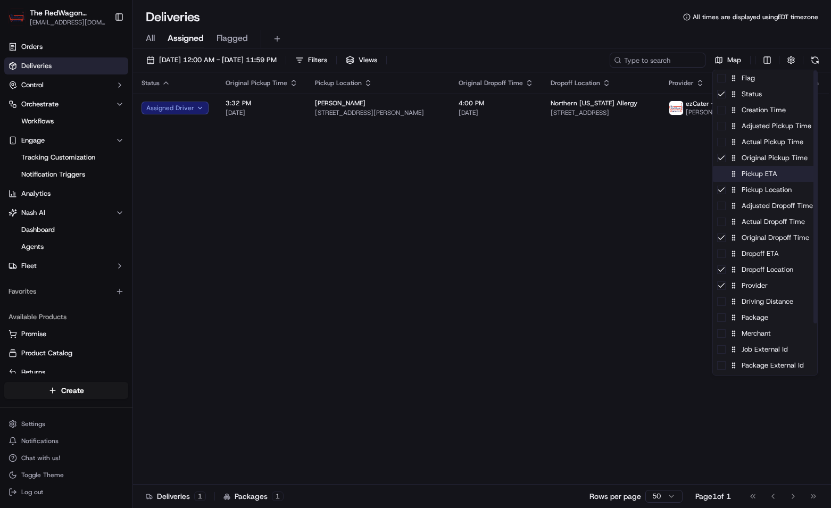
click at [726, 179] on div "Pickup ETA" at bounding box center [765, 174] width 104 height 16
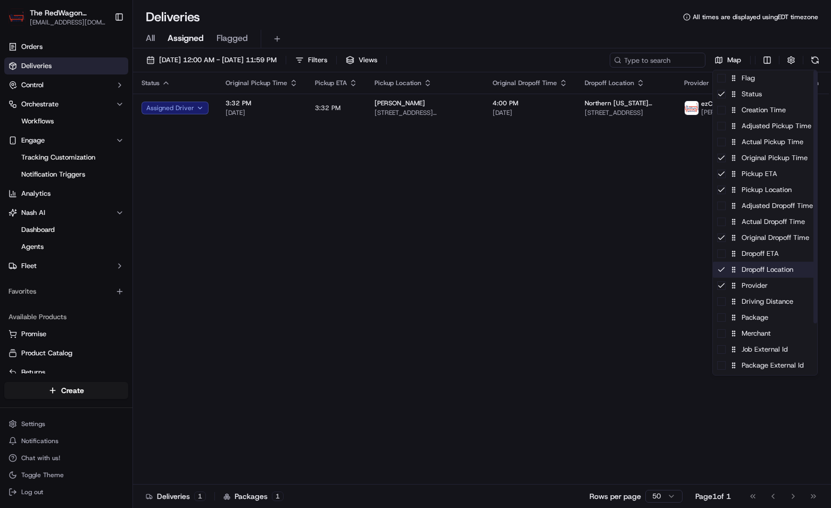
click at [727, 263] on div "Dropoff Location" at bounding box center [765, 270] width 104 height 16
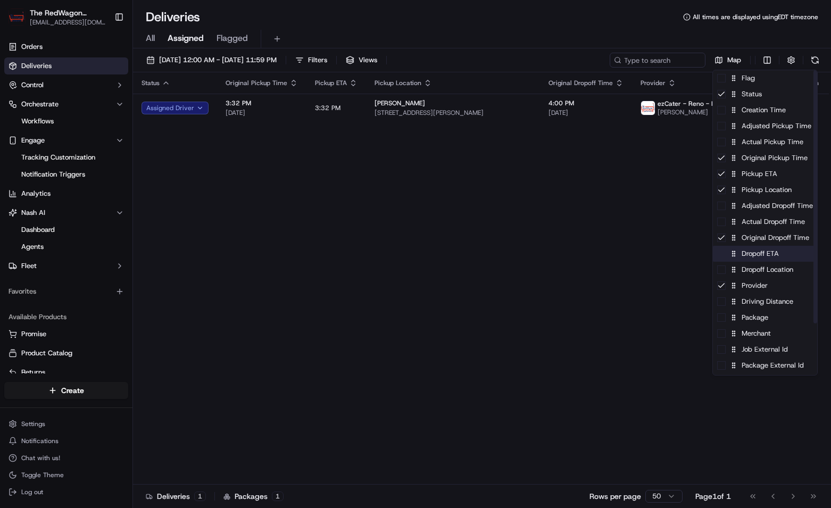
click at [727, 261] on div "Dropoff ETA" at bounding box center [765, 254] width 104 height 16
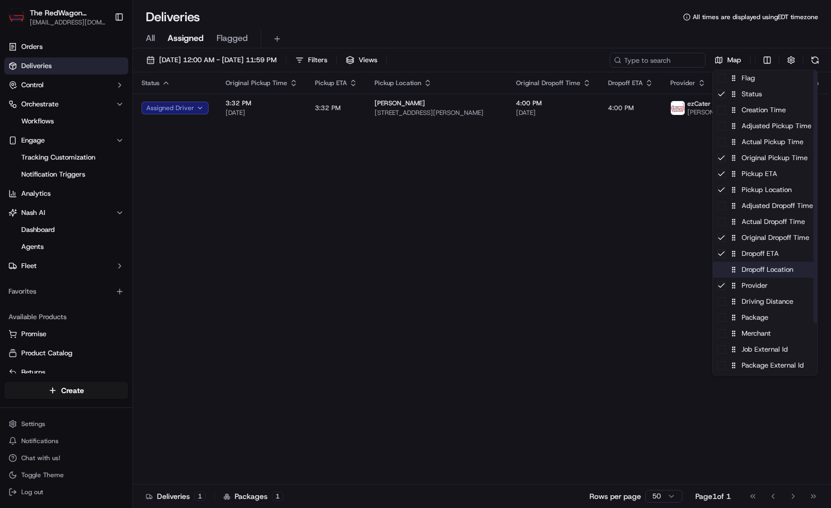
click at [727, 275] on div "Dropoff Location" at bounding box center [765, 270] width 104 height 16
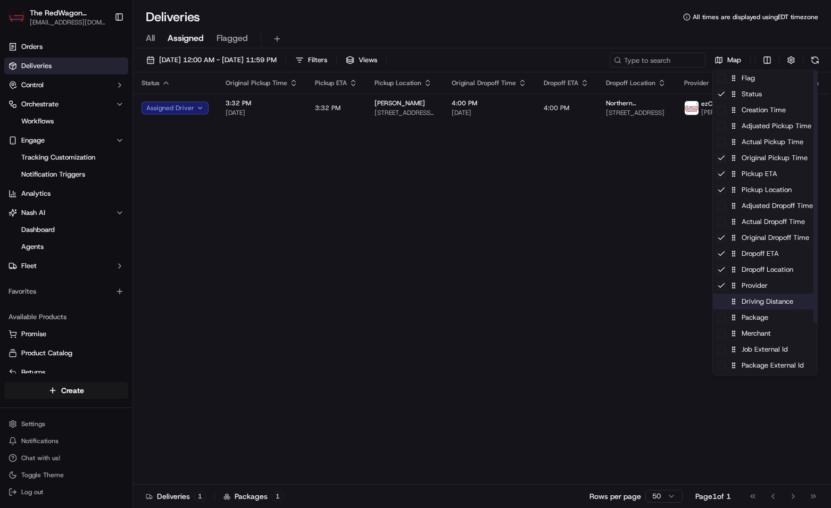
click at [726, 306] on div "Driving Distance" at bounding box center [765, 302] width 104 height 16
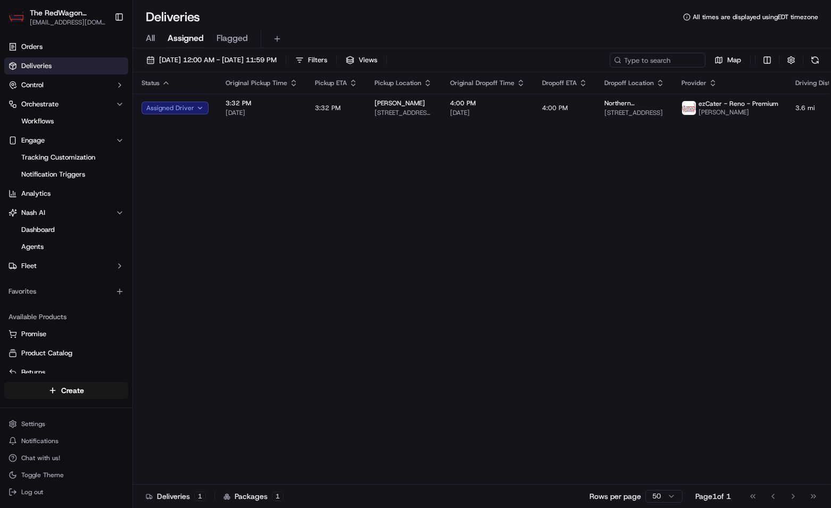
click at [617, 241] on html "The RedWagon Delivers [EMAIL_ADDRESS][DOMAIN_NAME] Toggle Sidebar Orders Delive…" at bounding box center [415, 254] width 831 height 508
click at [792, 57] on button "button" at bounding box center [791, 60] width 15 height 15
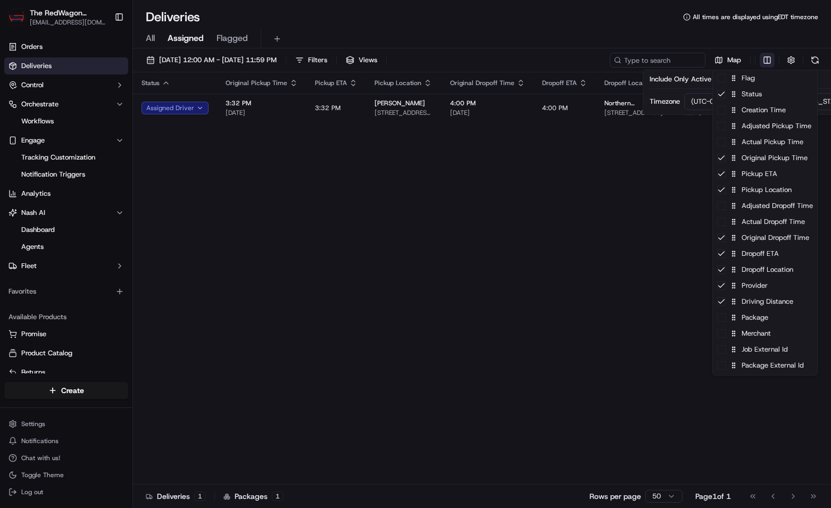
click at [768, 60] on html "The RedWagon Delivers [EMAIL_ADDRESS][DOMAIN_NAME] Toggle Sidebar Orders Delive…" at bounding box center [415, 254] width 831 height 508
click at [579, 256] on html "The RedWagon Delivers [EMAIL_ADDRESS][DOMAIN_NAME] Toggle Sidebar Orders Delive…" at bounding box center [415, 254] width 831 height 508
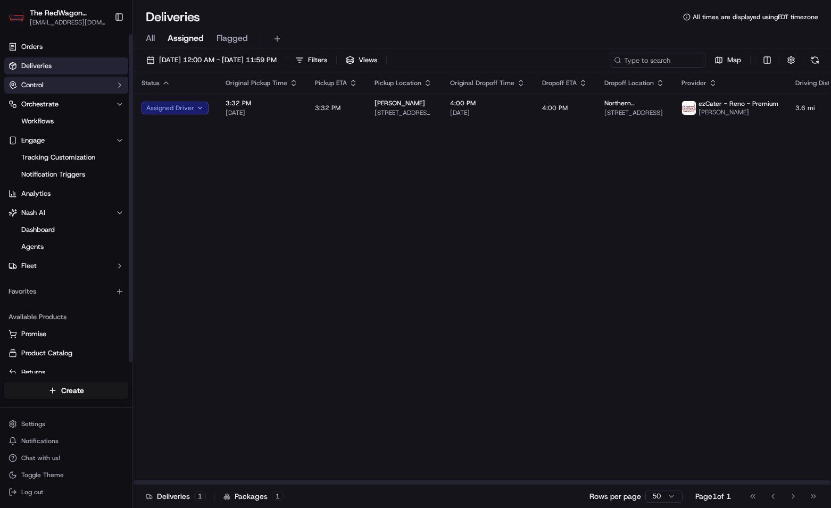
click at [116, 84] on icon "button" at bounding box center [119, 85] width 9 height 9
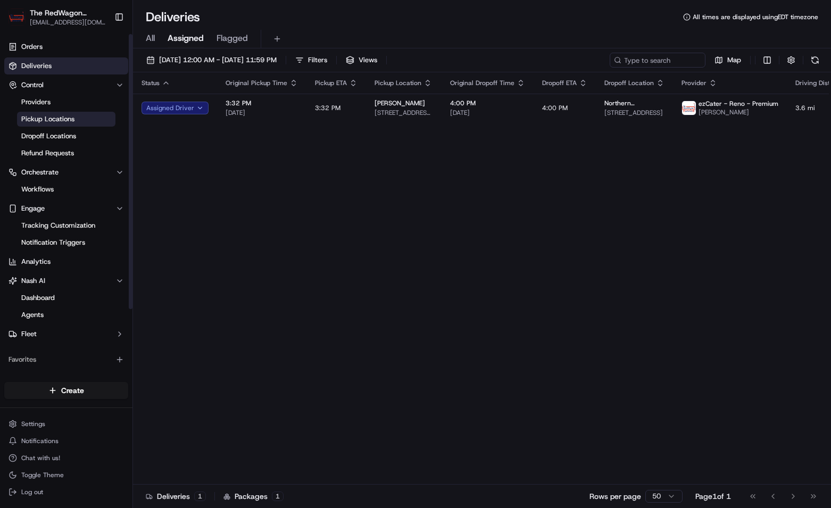
click at [85, 120] on link "Pickup Locations" at bounding box center [66, 119] width 98 height 15
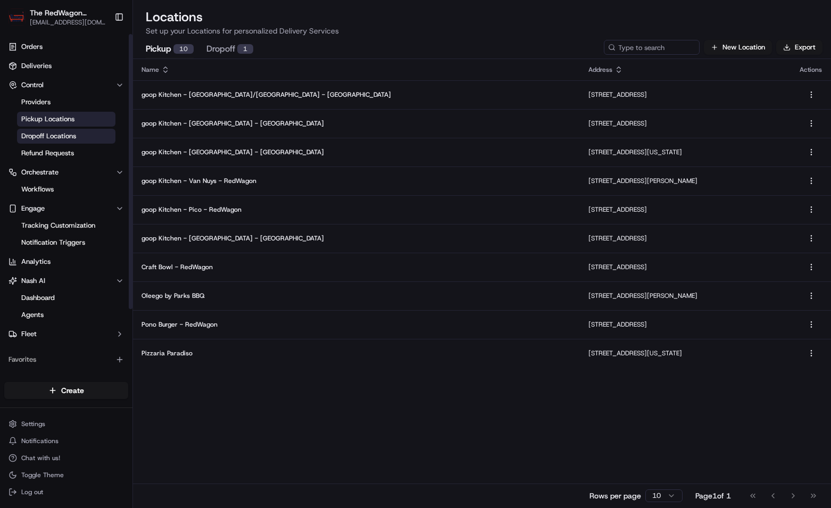
click at [76, 138] on span "Dropoff Locations" at bounding box center [48, 136] width 55 height 10
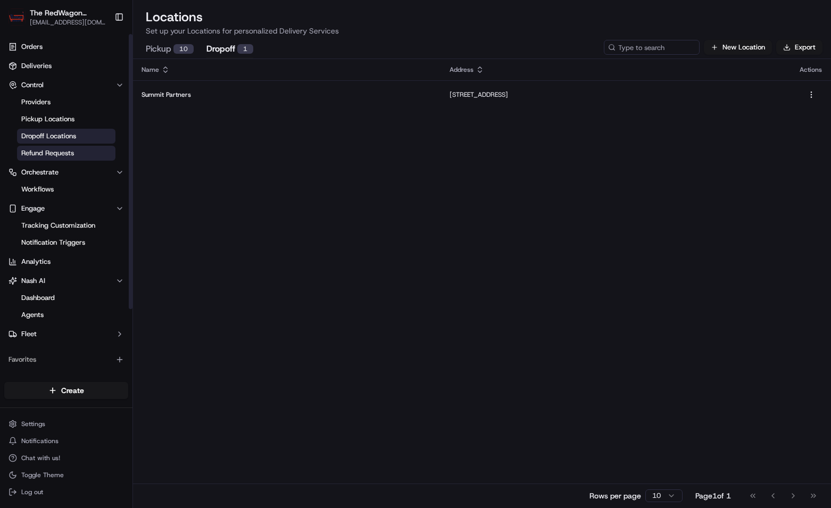
click at [76, 151] on link "Refund Requests" at bounding box center [66, 153] width 98 height 15
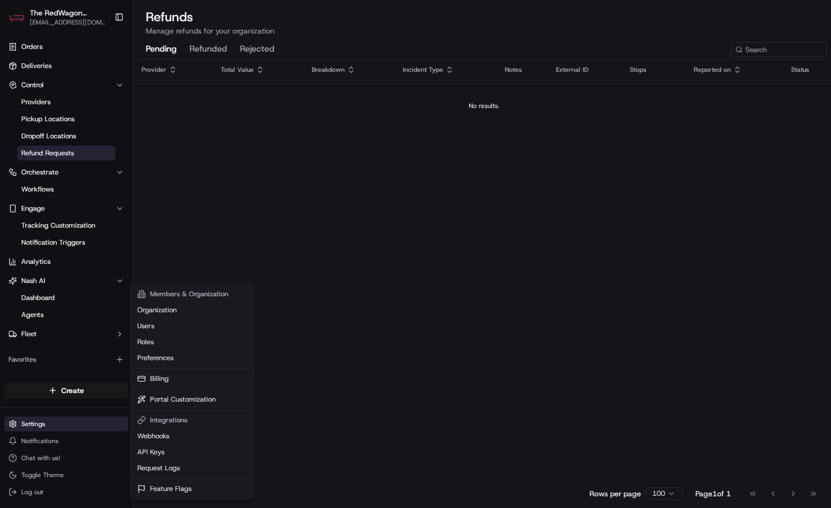
click at [54, 427] on html "The RedWagon Delivers [EMAIL_ADDRESS][DOMAIN_NAME] Toggle Sidebar Orders Delive…" at bounding box center [415, 254] width 831 height 508
click at [51, 64] on html "The RedWagon Delivers [EMAIL_ADDRESS][DOMAIN_NAME] Toggle Sidebar Orders Delive…" at bounding box center [415, 254] width 831 height 508
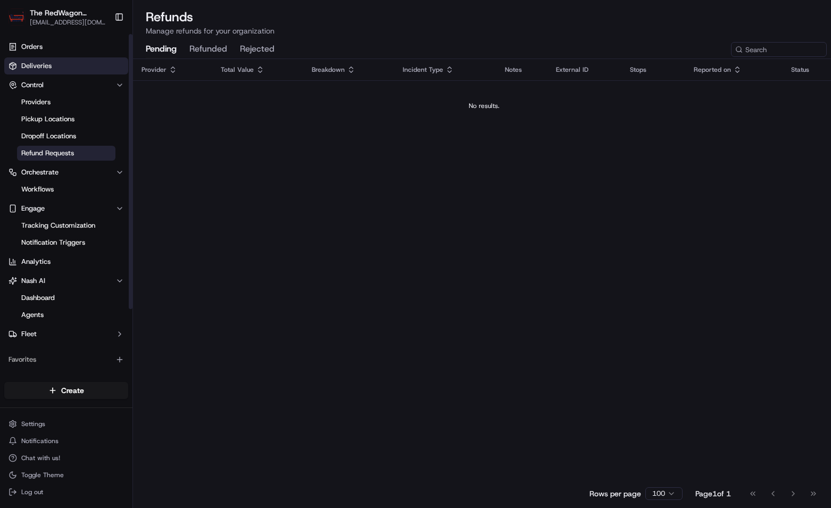
click at [45, 63] on span "Deliveries" at bounding box center [36, 66] width 30 height 10
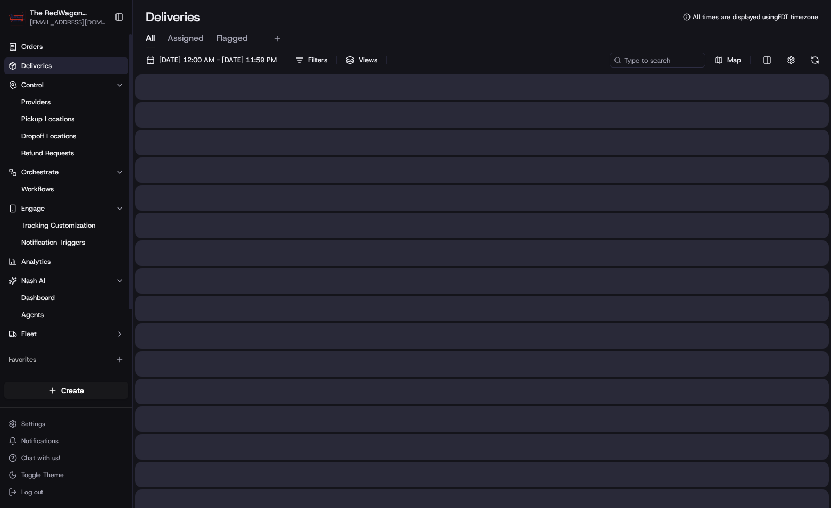
click at [150, 36] on span "All" at bounding box center [150, 38] width 9 height 13
click at [197, 38] on span "Assigned" at bounding box center [186, 38] width 36 height 13
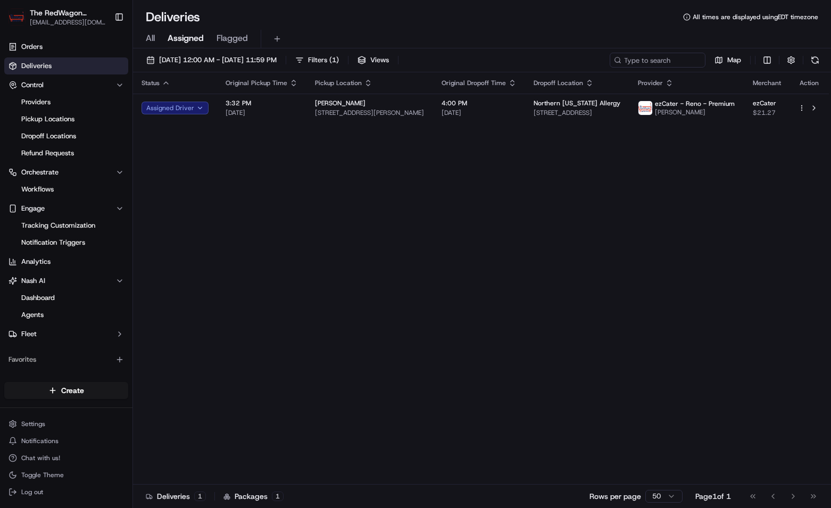
click at [229, 39] on span "Flagged" at bounding box center [232, 38] width 31 height 13
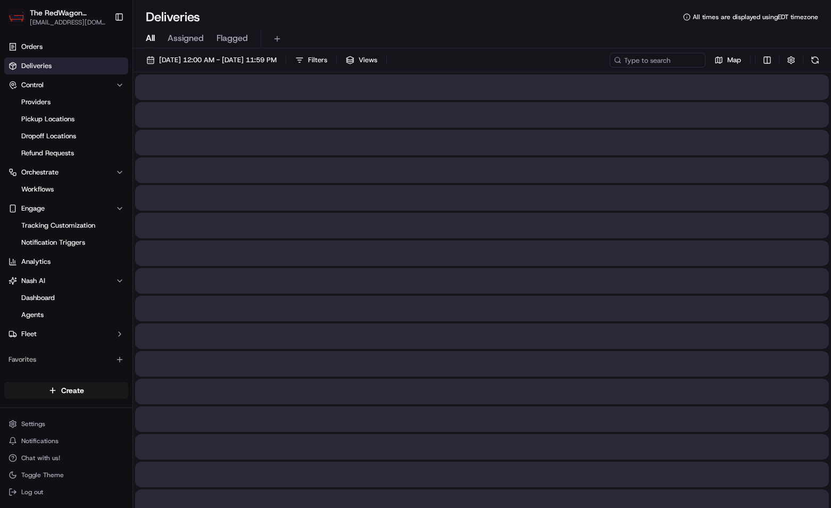
click at [153, 32] on span "All" at bounding box center [150, 38] width 9 height 13
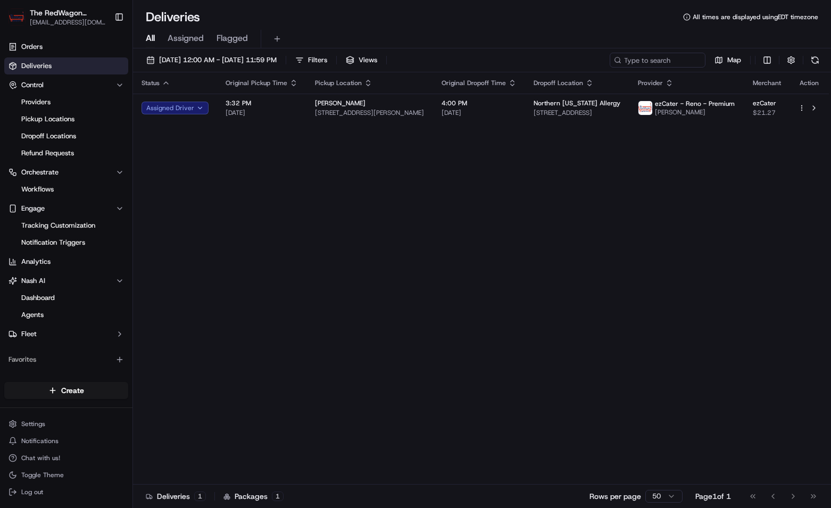
click at [313, 227] on div "Status Original Pickup Time Pickup Location Original Dropoff Time Dropoff Locat…" at bounding box center [481, 278] width 696 height 412
click at [791, 59] on button "button" at bounding box center [791, 60] width 15 height 15
click at [816, 101] on html "The RedWagon Delivers [EMAIL_ADDRESS][DOMAIN_NAME] Toggle Sidebar Orders Delive…" at bounding box center [415, 254] width 831 height 508
click at [674, 169] on div "Status Original Pickup Time Pickup Location Original Dropoff Time Dropoff Locat…" at bounding box center [481, 278] width 696 height 412
click at [724, 206] on div "Status Original Pickup Time Pickup Location Original Dropoff Time Dropoff Locat…" at bounding box center [481, 278] width 696 height 412
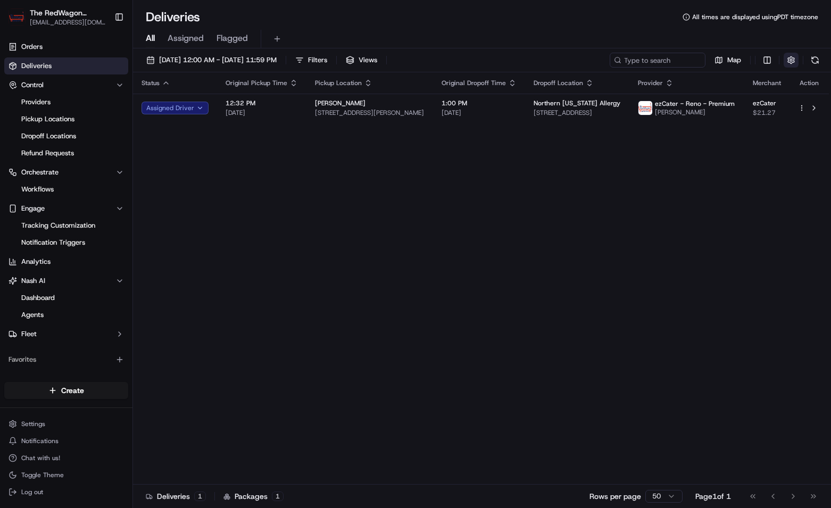
click at [793, 61] on button "button" at bounding box center [791, 60] width 15 height 15
click at [799, 101] on html "The RedWagon Delivers [EMAIL_ADDRESS][DOMAIN_NAME] Toggle Sidebar Orders Delive…" at bounding box center [415, 254] width 831 height 508
click at [800, 103] on html "The RedWagon Delivers [EMAIL_ADDRESS][DOMAIN_NAME] Toggle Sidebar Orders Delive…" at bounding box center [415, 254] width 831 height 508
click at [681, 185] on div "Status Original Pickup Time Pickup Location Original Dropoff Time Dropoff Locat…" at bounding box center [481, 278] width 696 height 412
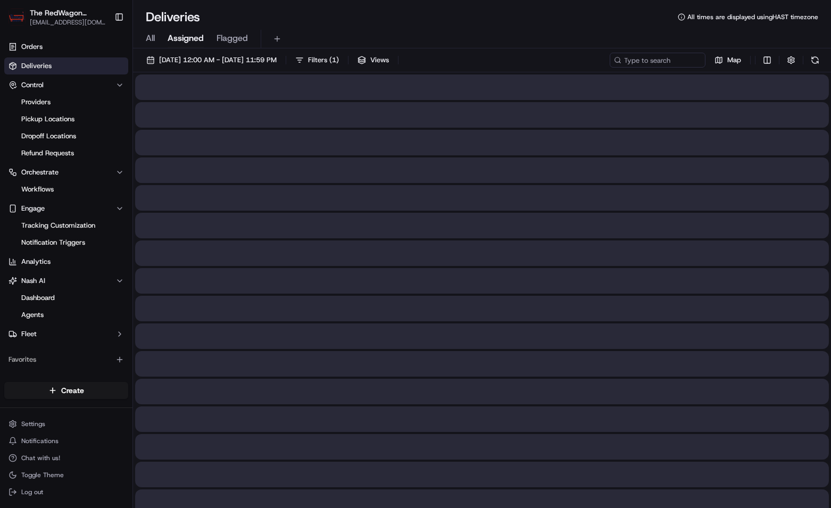
click at [187, 36] on span "Assigned" at bounding box center [186, 38] width 36 height 13
click at [230, 39] on span "Flagged" at bounding box center [232, 38] width 31 height 13
click at [150, 37] on span "All" at bounding box center [150, 38] width 9 height 13
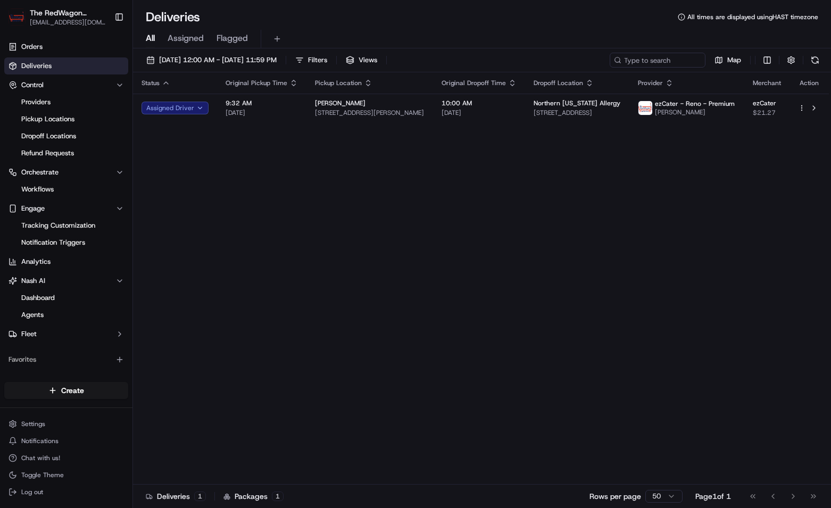
click at [289, 83] on icon "button" at bounding box center [293, 83] width 9 height 9
click at [289, 82] on icon "button" at bounding box center [293, 83] width 9 height 9
click at [793, 57] on button "button" at bounding box center [791, 60] width 15 height 15
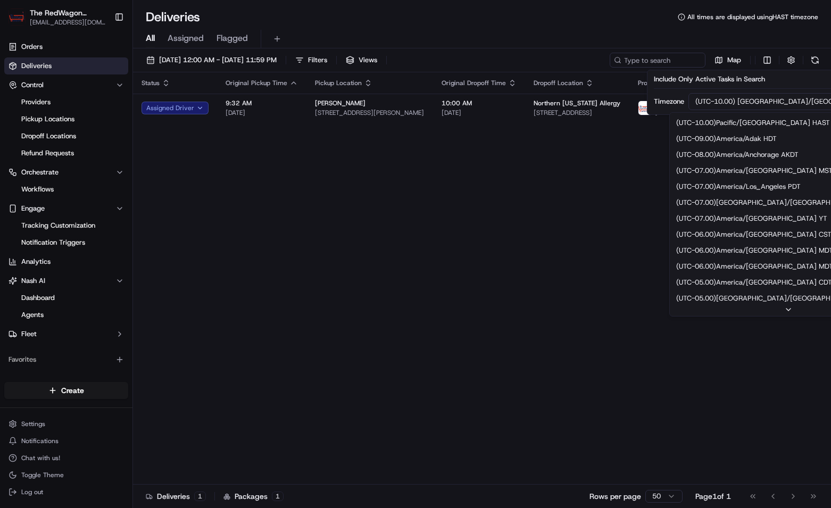
click at [789, 101] on html "The RedWagon Delivers [EMAIL_ADDRESS][DOMAIN_NAME] Toggle Sidebar Orders Delive…" at bounding box center [415, 254] width 831 height 508
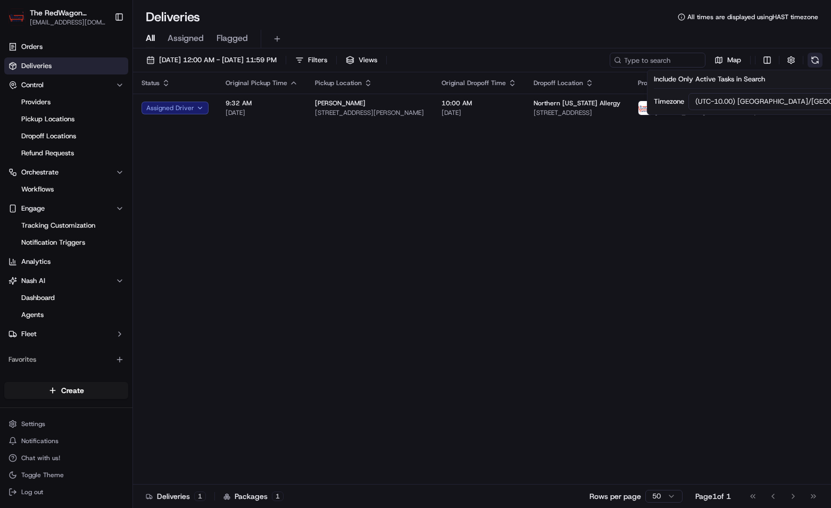
click at [816, 56] on button at bounding box center [815, 60] width 15 height 15
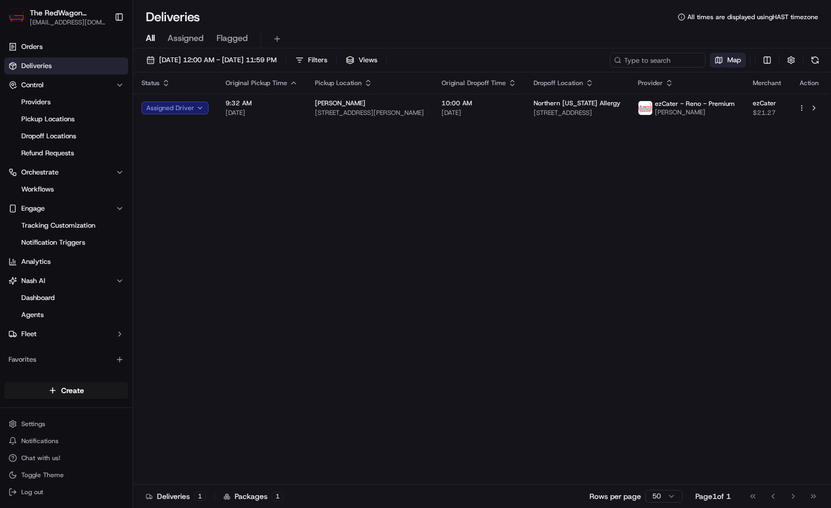
click at [732, 61] on span "Map" at bounding box center [734, 60] width 14 height 10
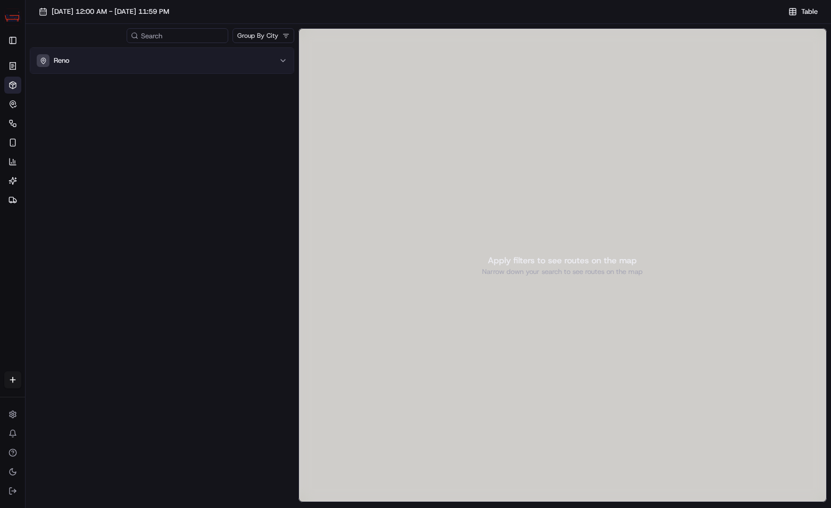
click at [289, 60] on button "Reno" at bounding box center [161, 61] width 263 height 26
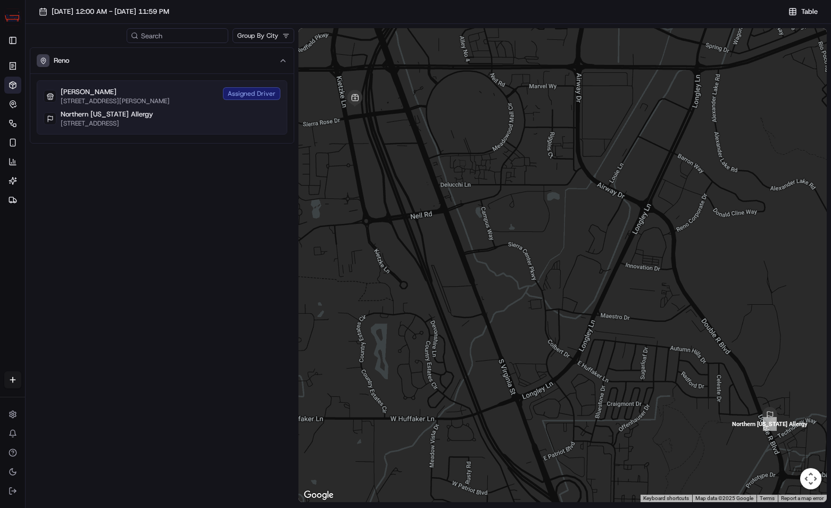
click at [243, 115] on div "[GEOGRAPHIC_DATA][US_STATE][STREET_ADDRESS][GEOGRAPHIC_DATA]" at bounding box center [162, 119] width 237 height 18
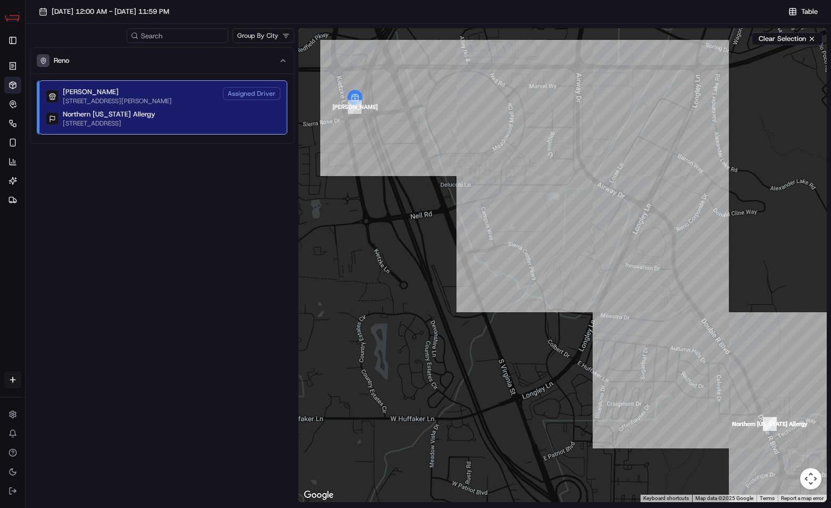
click at [286, 36] on html "The RedWagon Delivers [EMAIL_ADDRESS][DOMAIN_NAME] Toggle Sidebar Orders Delive…" at bounding box center [415, 254] width 831 height 508
click at [211, 47] on div "Group By City [GEOGRAPHIC_DATA] [PERSON_NAME] [STREET_ADDRESS][PERSON_NAME] Ass…" at bounding box center [162, 266] width 264 height 476
click at [6, 42] on button "Toggle Sidebar" at bounding box center [12, 40] width 17 height 17
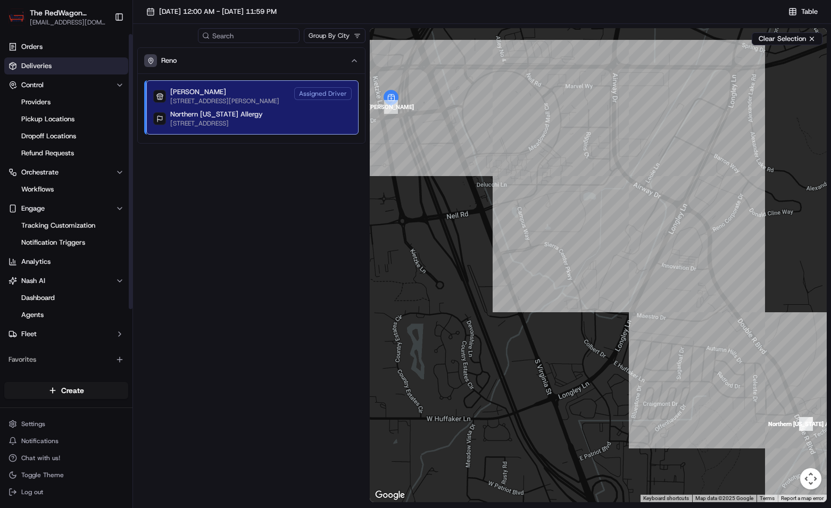
click at [53, 69] on link "Deliveries" at bounding box center [66, 65] width 124 height 17
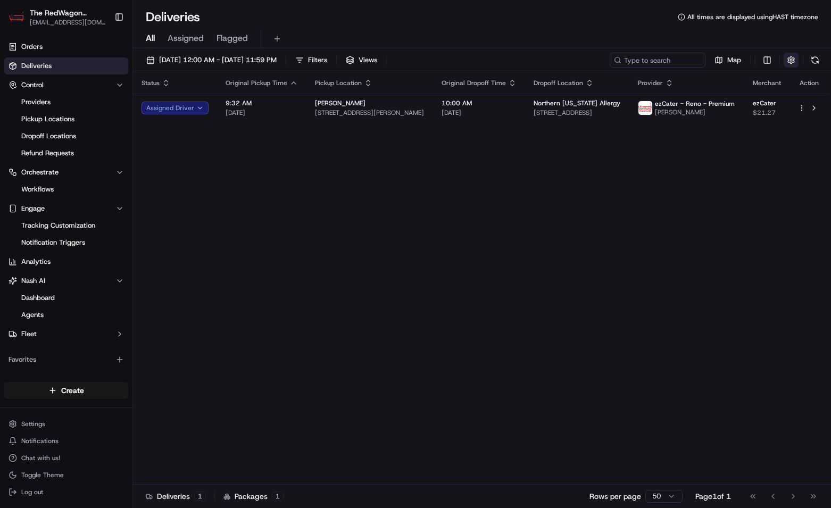
click at [789, 62] on button "button" at bounding box center [791, 60] width 15 height 15
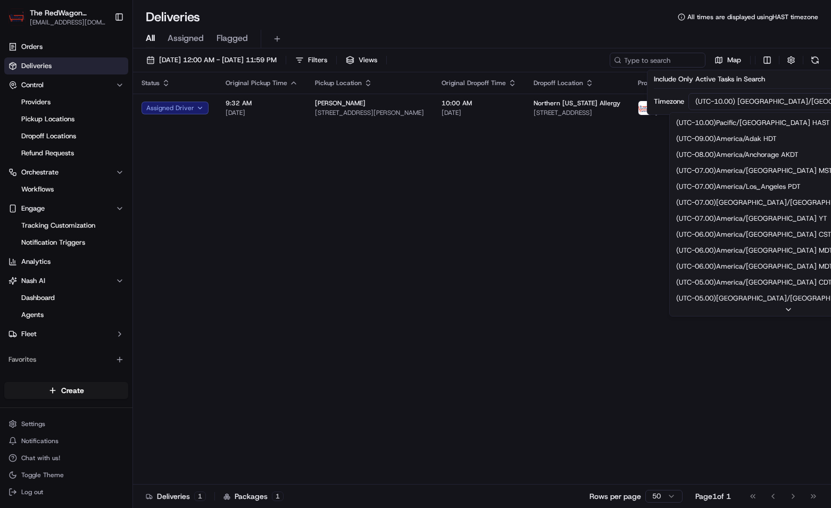
click at [783, 100] on html "The RedWagon Delivers [EMAIL_ADDRESS][DOMAIN_NAME] Toggle Sidebar Orders Delive…" at bounding box center [415, 254] width 831 height 508
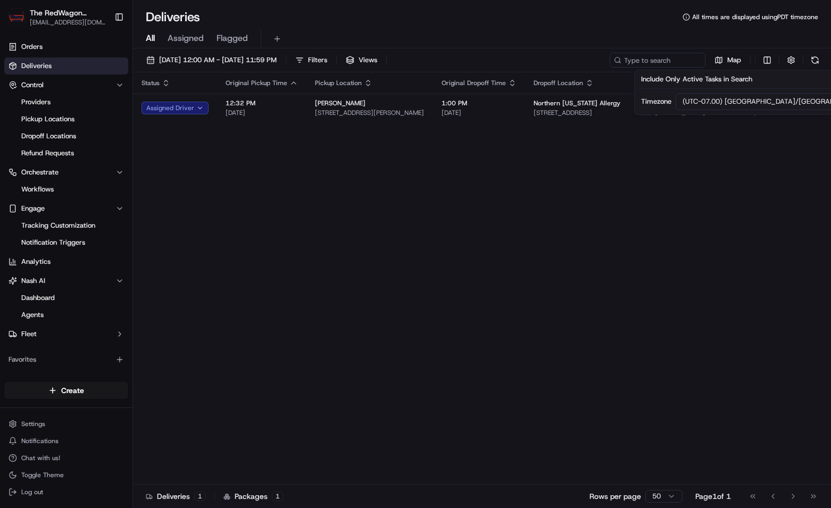
click at [696, 162] on div "Status Original Pickup Time Pickup Location Original Dropoff Time Dropoff Locat…" at bounding box center [481, 278] width 696 height 412
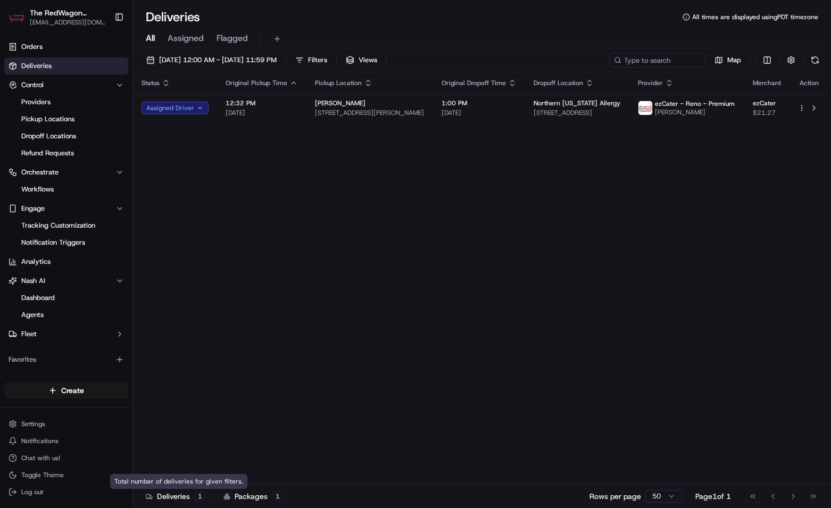
click at [173, 495] on div "Deliveries 1" at bounding box center [176, 496] width 60 height 11
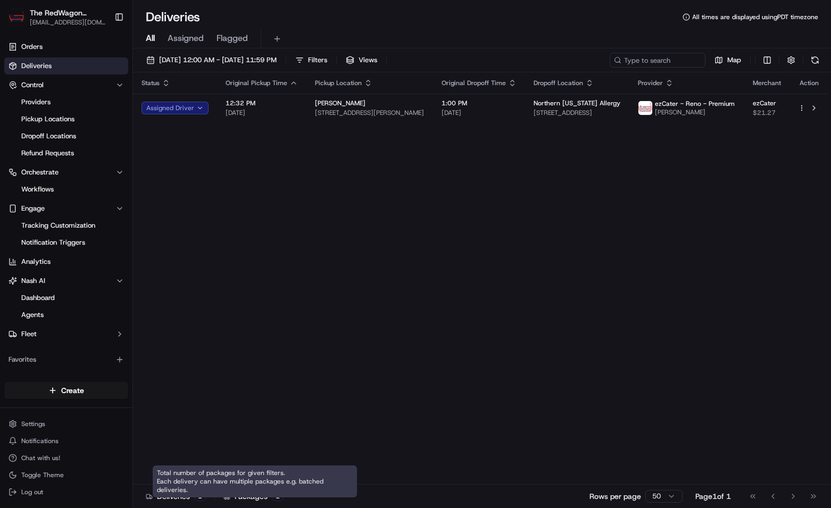
click at [246, 500] on div "Packages 1" at bounding box center [253, 496] width 60 height 11
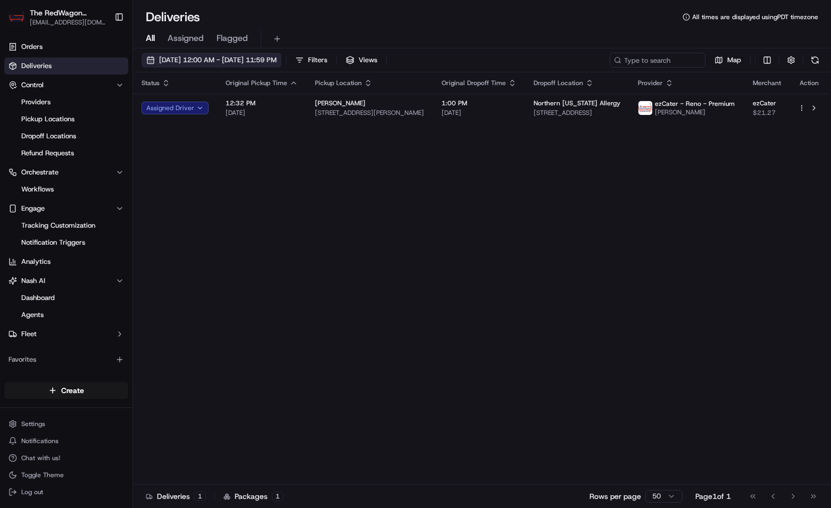
click at [275, 60] on span "[DATE] 12:00 AM - [DATE] 11:59 PM" at bounding box center [218, 60] width 118 height 10
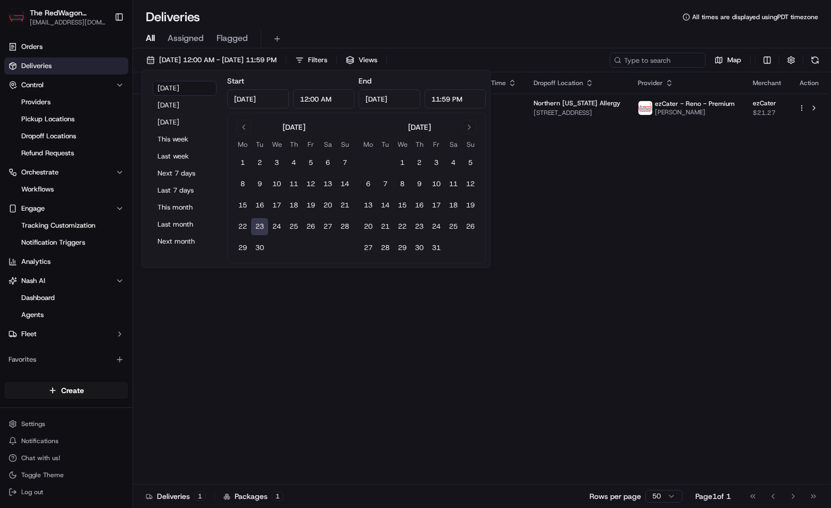
click at [261, 225] on button "23" at bounding box center [259, 226] width 17 height 17
click at [181, 207] on button "This month" at bounding box center [185, 207] width 64 height 15
type input "[DATE]"
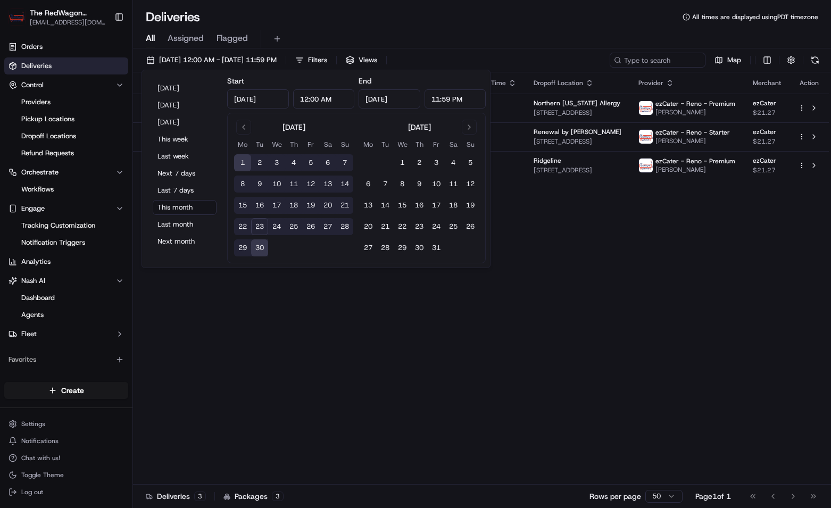
click at [342, 329] on div "Status Original Pickup Time Pickup Location Original Dropoff Time Dropoff Locat…" at bounding box center [481, 278] width 696 height 412
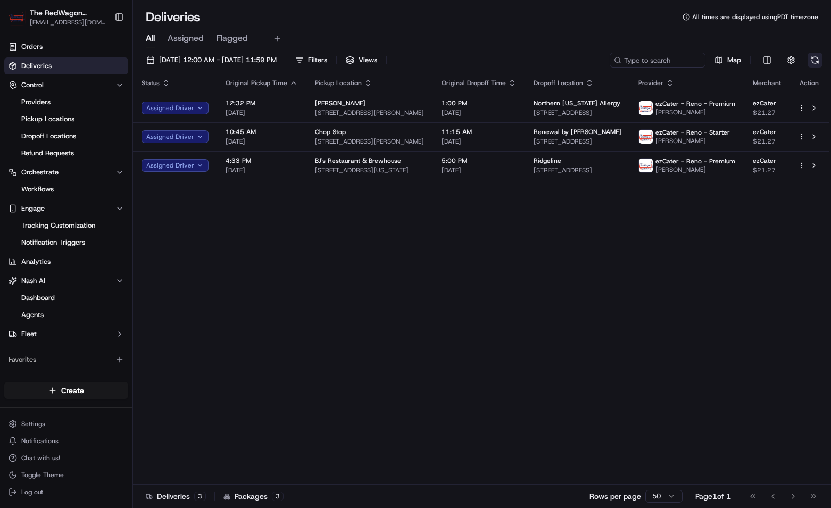
click at [815, 57] on button at bounding box center [815, 60] width 15 height 15
click at [791, 59] on button "button" at bounding box center [791, 60] width 15 height 15
click at [807, 100] on html "The RedWagon Delivers [EMAIL_ADDRESS][DOMAIN_NAME] Toggle Sidebar Orders Delive…" at bounding box center [415, 254] width 831 height 508
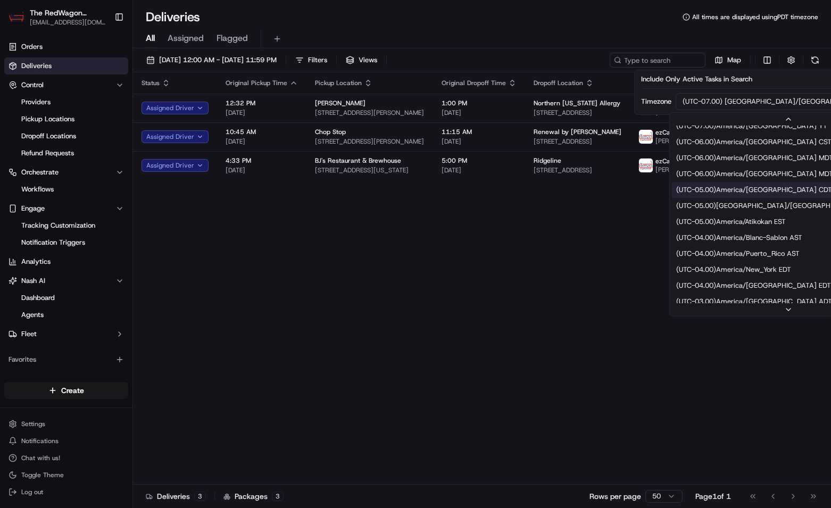
scroll to position [106, 0]
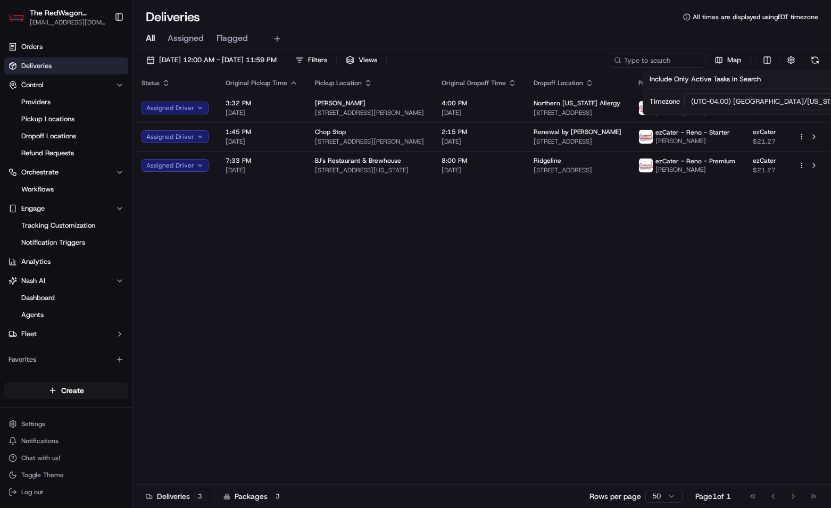
click at [749, 277] on div "Status Original Pickup Time Pickup Location Original Dropoff Time Dropoff Locat…" at bounding box center [481, 278] width 696 height 412
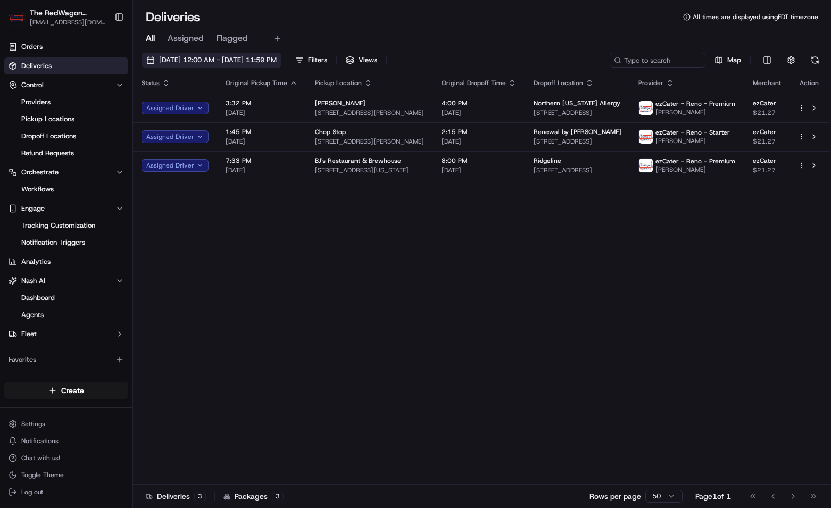
click at [161, 58] on span "[DATE] 12:00 AM - [DATE] 11:59 PM" at bounding box center [218, 60] width 118 height 10
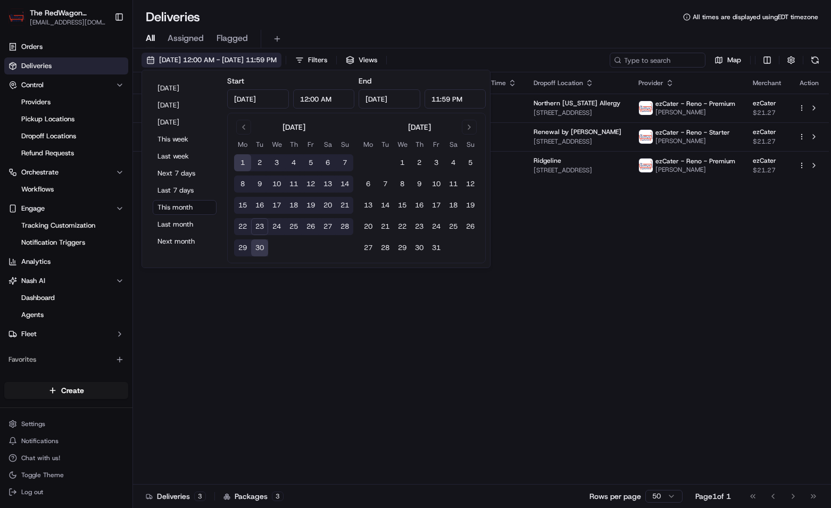
click at [161, 58] on span "[DATE] 12:00 AM - [DATE] 11:59 PM" at bounding box center [218, 60] width 118 height 10
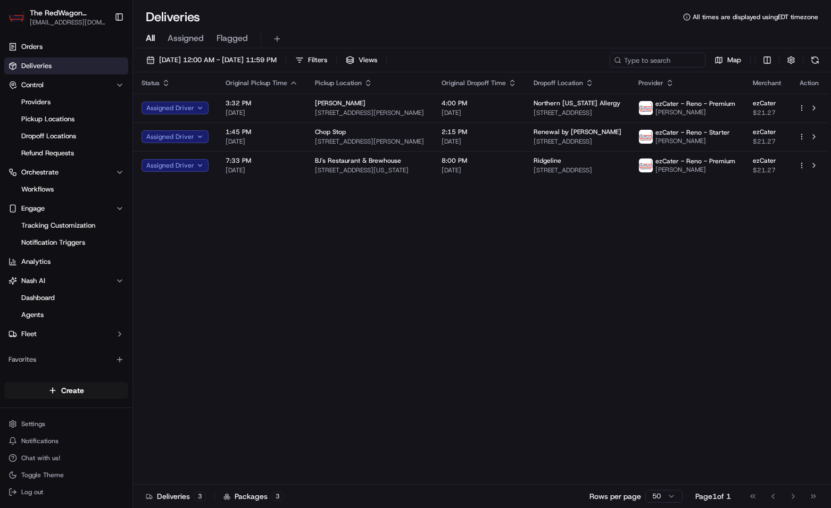
click at [167, 85] on icon "button" at bounding box center [166, 85] width 4 height 2
click at [167, 83] on icon "button" at bounding box center [166, 83] width 4 height 2
click at [275, 34] on button at bounding box center [277, 38] width 15 height 15
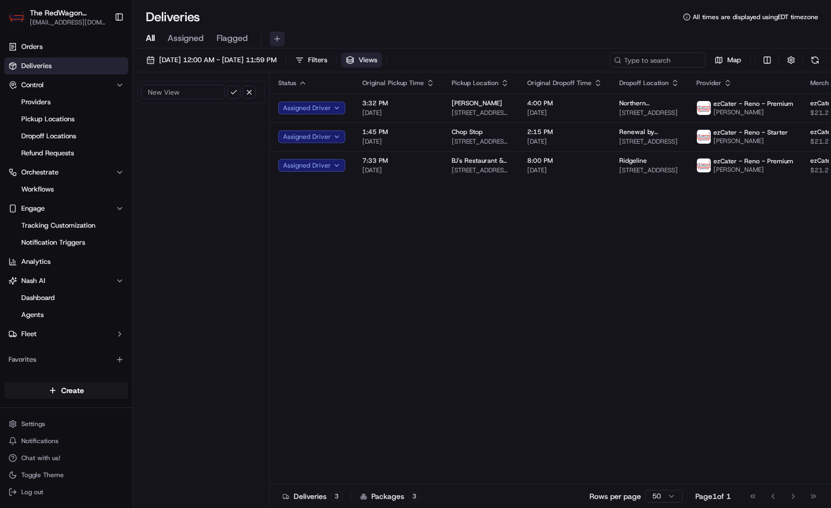
click at [277, 37] on button at bounding box center [277, 38] width 15 height 15
click at [209, 90] on input at bounding box center [183, 92] width 84 height 15
click at [250, 94] on button "button" at bounding box center [249, 92] width 13 height 13
click at [323, 35] on div "All Assigned Flagged" at bounding box center [482, 39] width 698 height 19
click at [147, 38] on span "All" at bounding box center [150, 38] width 9 height 13
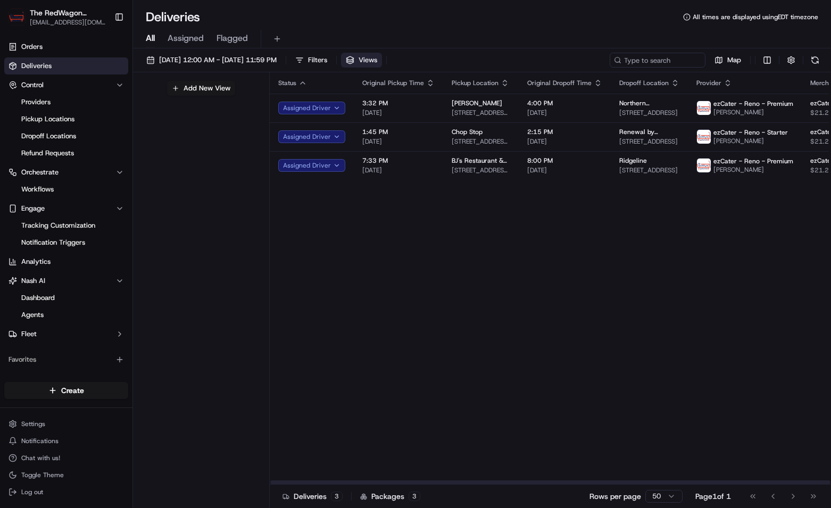
click at [347, 227] on div "Status Original Pickup Time Pickup Location Original Dropoff Time Dropoff Locat…" at bounding box center [578, 278] width 617 height 412
click at [327, 60] on span "Filters" at bounding box center [317, 60] width 19 height 10
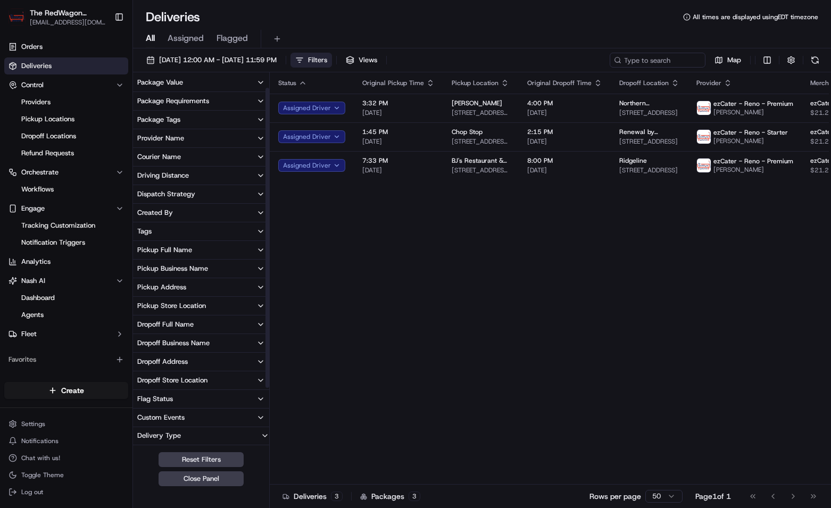
scroll to position [91, 0]
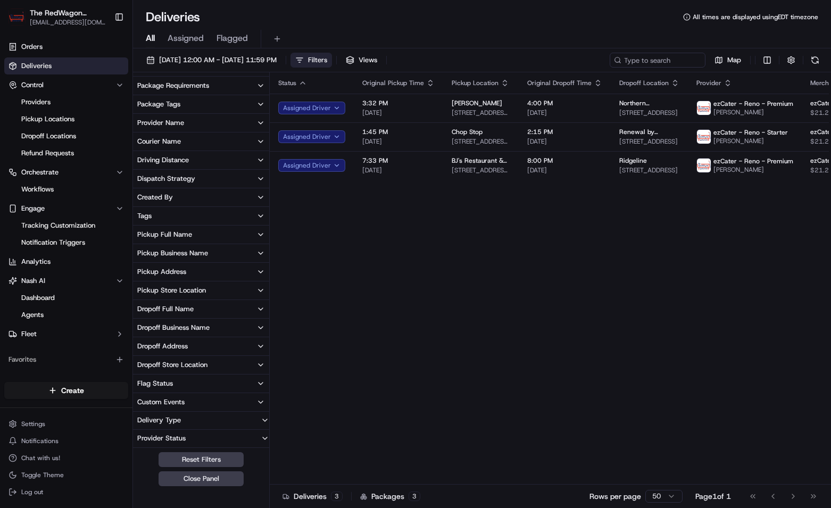
click at [262, 383] on icon "button" at bounding box center [260, 383] width 9 height 9
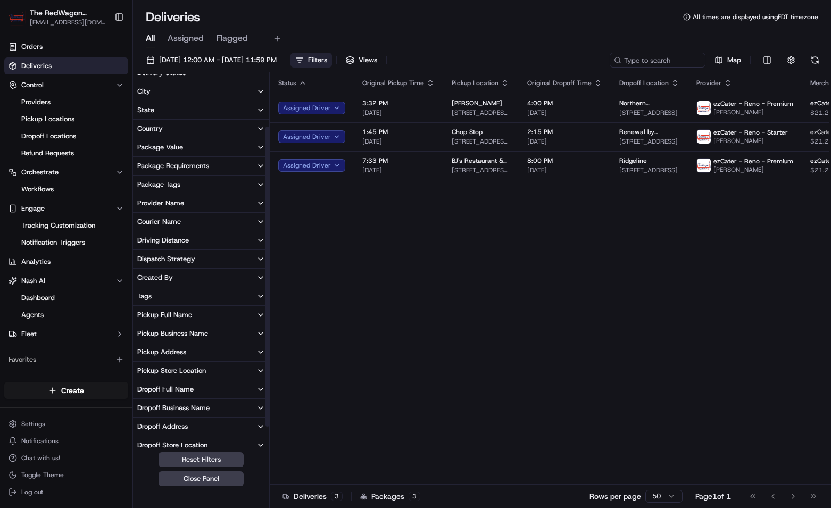
scroll to position [0, 0]
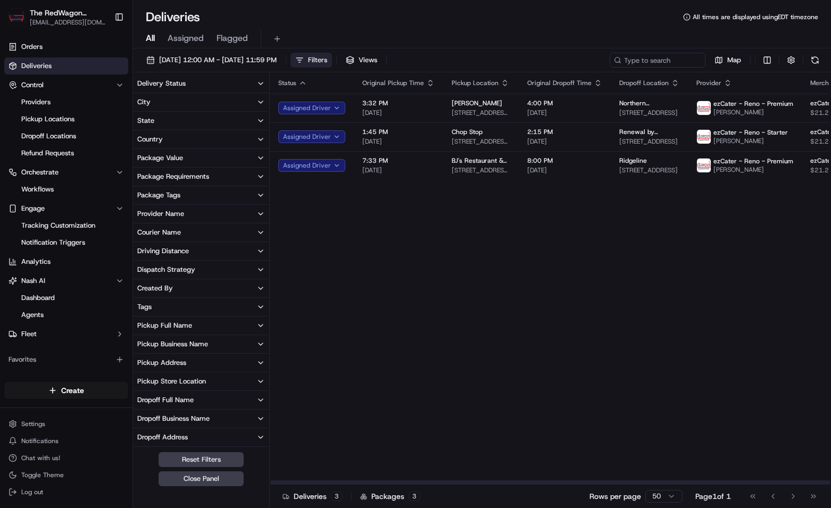
click at [369, 302] on div "Status Original Pickup Time Pickup Location Original Dropoff Time Dropoff Locat…" at bounding box center [578, 278] width 617 height 412
click at [227, 479] on button "Close Panel" at bounding box center [201, 478] width 85 height 15
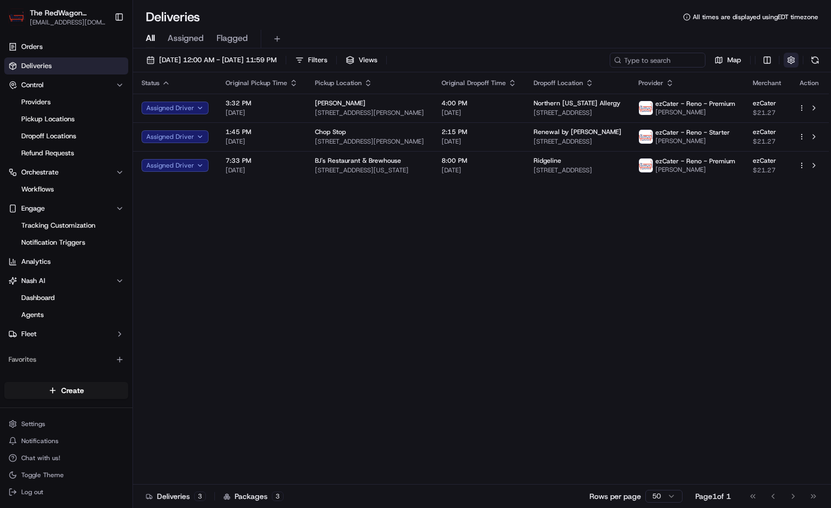
click at [790, 60] on button "button" at bounding box center [791, 60] width 15 height 15
click at [814, 101] on html "The RedWagon Delivers [EMAIL_ADDRESS][DOMAIN_NAME] Toggle Sidebar Orders Delive…" at bounding box center [415, 254] width 831 height 508
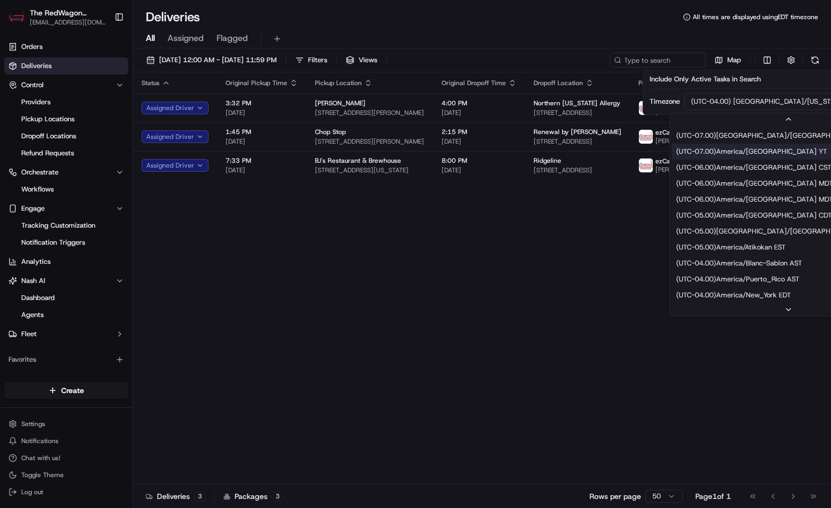
scroll to position [64, 0]
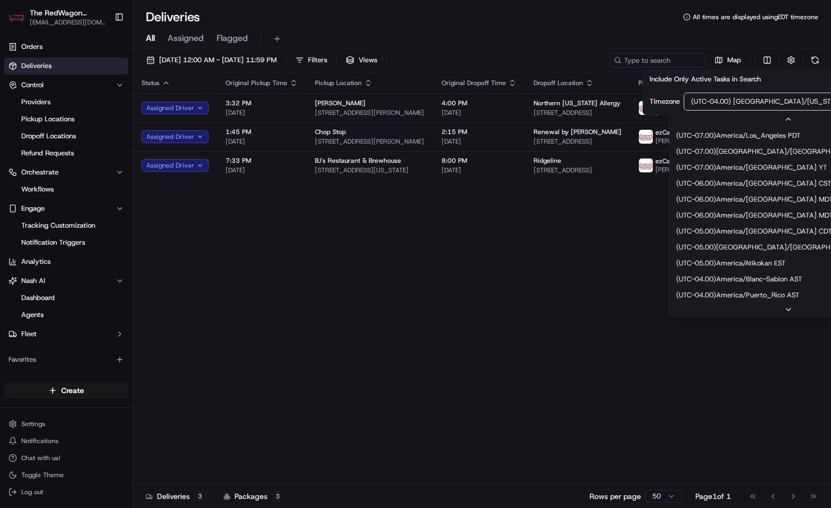
drag, startPoint x: 583, startPoint y: 245, endPoint x: 648, endPoint y: 263, distance: 67.5
click at [583, 245] on html "The RedWagon Delivers [EMAIL_ADDRESS][DOMAIN_NAME] Toggle Sidebar Orders Delive…" at bounding box center [415, 254] width 831 height 508
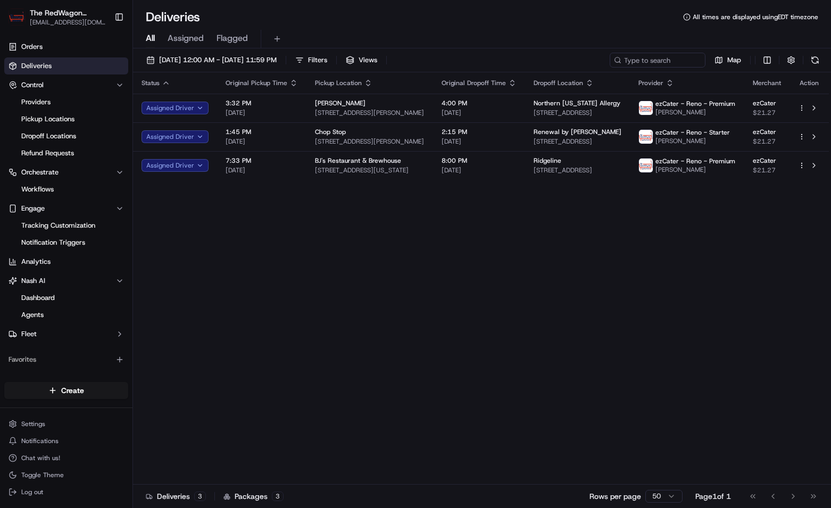
click at [708, 387] on div "Status Original Pickup Time Pickup Location Original Dropoff Time Dropoff Locat…" at bounding box center [481, 278] width 696 height 412
click at [302, 246] on div "Status Original Pickup Time Pickup Location Original Dropoff Time Dropoff Locat…" at bounding box center [481, 278] width 696 height 412
